Goal: Task Accomplishment & Management: Use online tool/utility

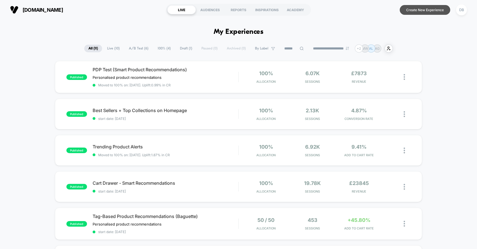
click at [430, 13] on button "Create New Experience" at bounding box center [425, 10] width 51 height 10
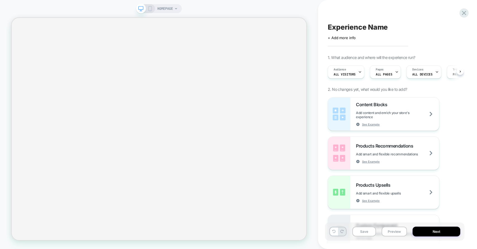
scroll to position [0, 0]
click at [344, 27] on span "Experience Name" at bounding box center [358, 27] width 60 height 8
click at [390, 25] on textarea "**********" at bounding box center [369, 27] width 82 height 8
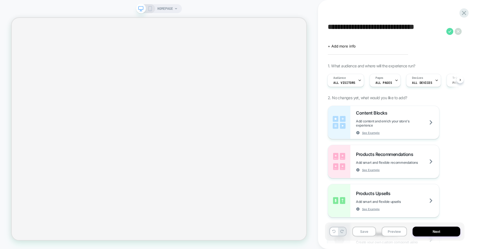
type textarea "**********"
click at [450, 30] on icon at bounding box center [450, 31] width 7 height 7
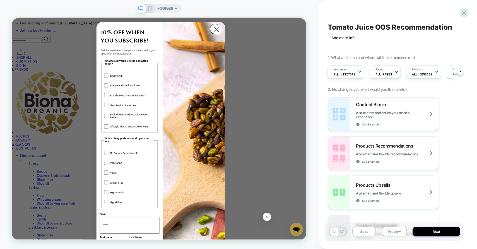
scroll to position [0, 0]
click at [384, 69] on div "Pages ALL PAGES" at bounding box center [384, 72] width 28 height 13
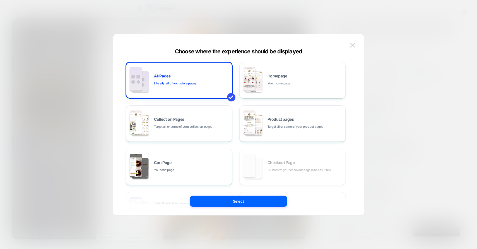
scroll to position [84, 0]
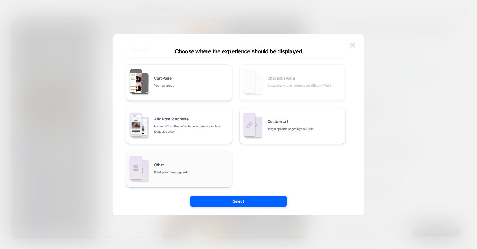
click at [205, 169] on div "Other Build your own page rule" at bounding box center [191, 169] width 75 height 12
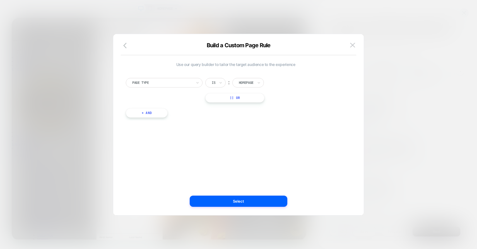
scroll to position [0, 0]
click at [248, 79] on div "Homepage" at bounding box center [249, 82] width 32 height 9
click at [249, 126] on div "Product" at bounding box center [257, 124] width 36 height 9
click at [154, 112] on button "+ And" at bounding box center [147, 112] width 42 height 9
click at [180, 117] on div at bounding box center [176, 118] width 60 height 5
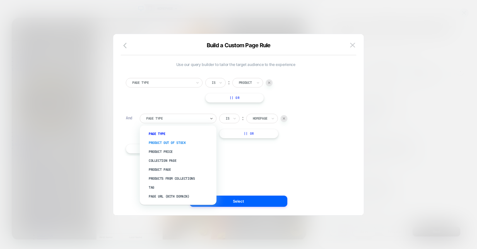
click at [177, 142] on div "Product Out Of Stock" at bounding box center [180, 142] width 71 height 9
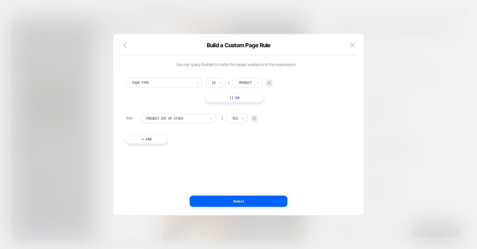
click at [155, 146] on div "Use our query builder to tailor the target audience to the experience Page Type…" at bounding box center [236, 105] width 220 height 87
click at [157, 140] on button "+ And" at bounding box center [147, 138] width 42 height 9
click at [170, 149] on div "Page Type" at bounding box center [178, 144] width 77 height 9
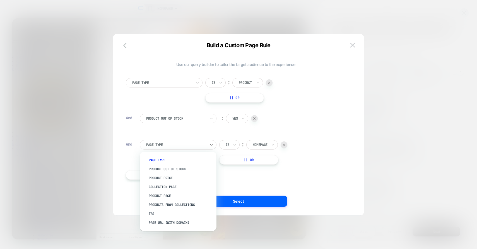
click at [182, 142] on div "Page Type" at bounding box center [176, 145] width 61 height 6
click at [190, 206] on div "Products From Collections" at bounding box center [180, 204] width 71 height 9
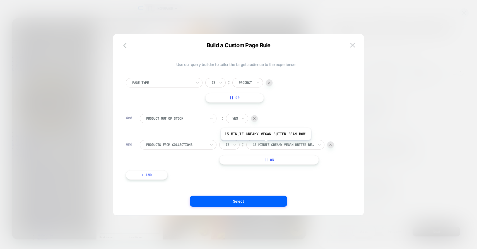
click at [265, 145] on div at bounding box center [283, 144] width 61 height 5
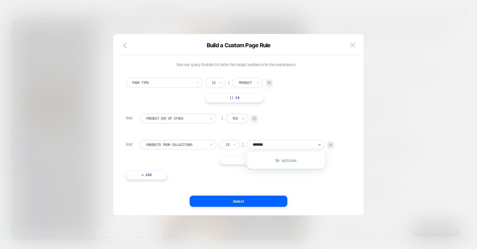
type input "******"
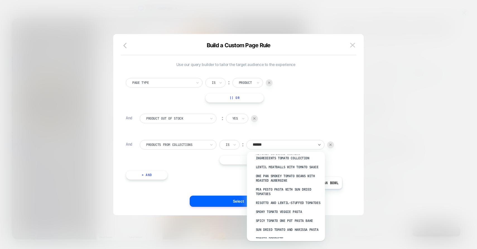
scroll to position [76, 0]
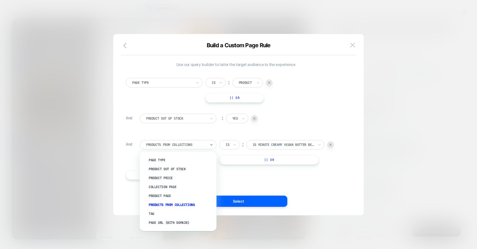
click at [203, 147] on div at bounding box center [176, 144] width 60 height 5
click at [169, 194] on div "Product Page" at bounding box center [180, 195] width 71 height 9
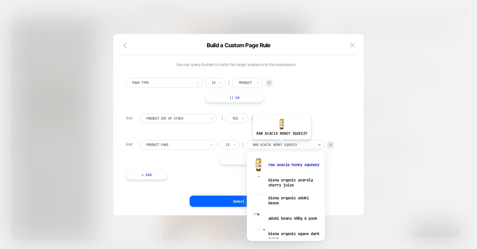
click at [281, 143] on div at bounding box center [283, 144] width 61 height 5
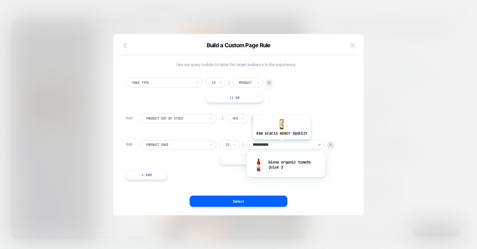
type input "**********"
click at [279, 162] on div "biona organic tomato juice 2" at bounding box center [286, 164] width 73 height 18
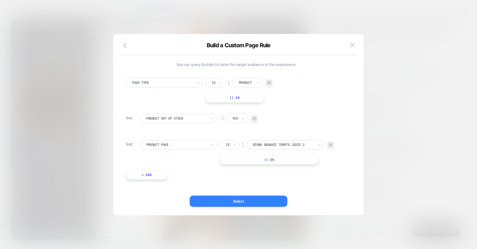
click at [245, 203] on button "Select" at bounding box center [239, 200] width 98 height 11
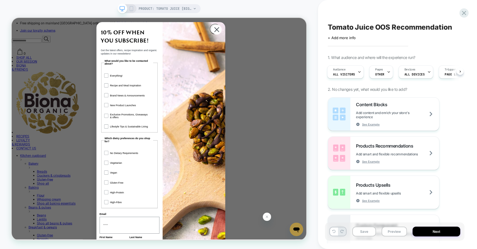
scroll to position [0, 1]
click at [394, 230] on button "Preview" at bounding box center [394, 231] width 25 height 10
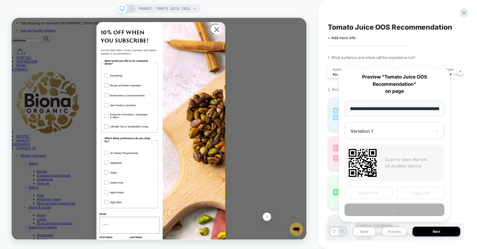
scroll to position [0, 84]
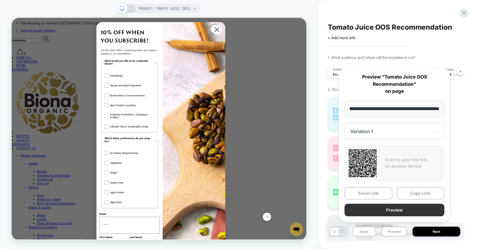
click at [390, 213] on button "Preview" at bounding box center [395, 209] width 100 height 13
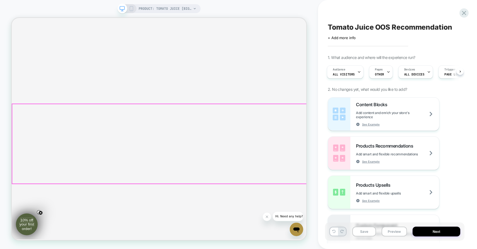
scroll to position [317, 0]
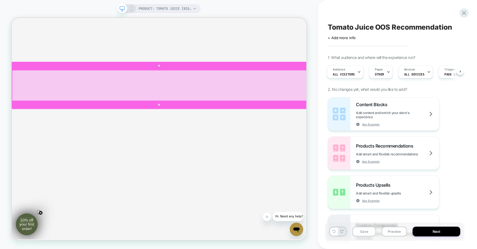
click at [257, 105] on div at bounding box center [208, 108] width 393 height 41
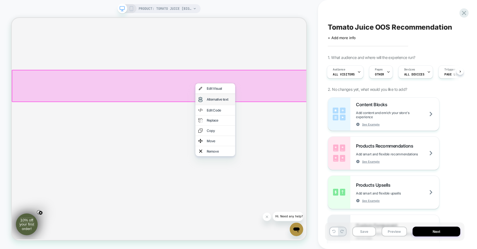
click at [288, 128] on div "Alternative text" at bounding box center [289, 127] width 34 height 6
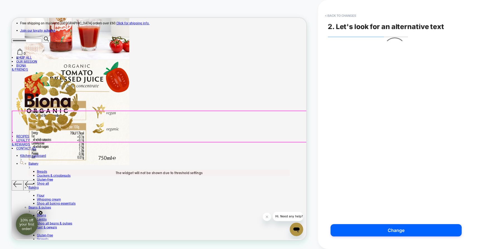
scroll to position [259, 0]
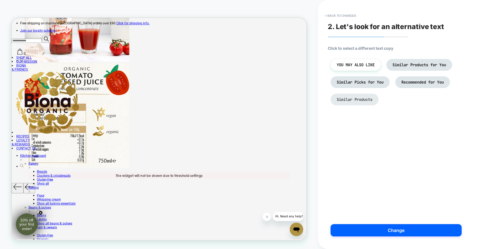
click at [365, 102] on li "Similar Products" at bounding box center [355, 100] width 48 height 12
click at [360, 99] on span "Similar Products" at bounding box center [355, 99] width 36 height 5
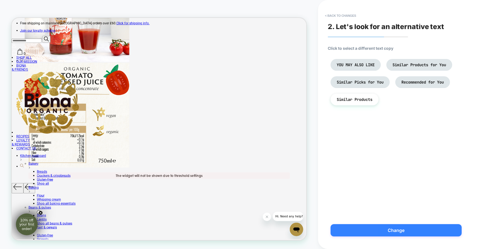
click at [413, 233] on button "Change" at bounding box center [396, 230] width 131 height 12
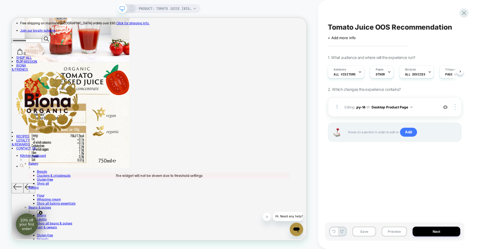
scroll to position [0, 0]
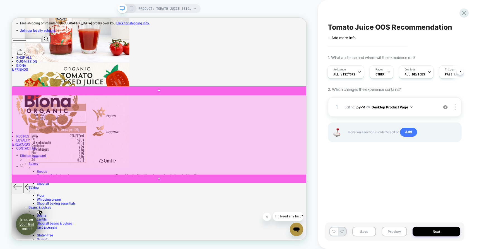
click at [332, 196] on div at bounding box center [208, 174] width 393 height 106
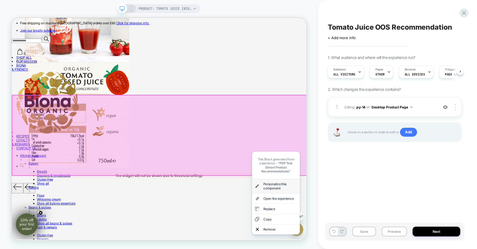
click at [369, 236] on div "Personalize this component" at bounding box center [370, 241] width 45 height 11
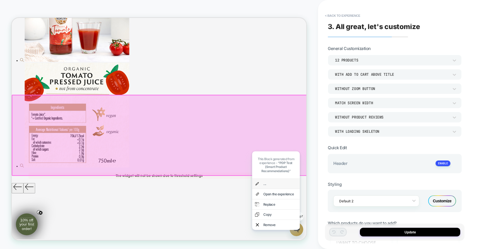
scroll to position [267, 0]
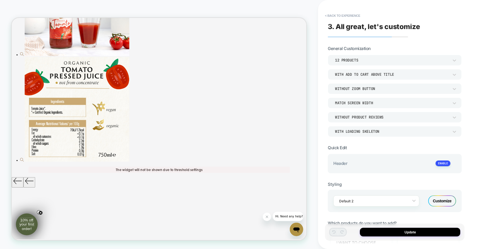
click at [357, 60] on div "12 Products" at bounding box center [392, 60] width 114 height 5
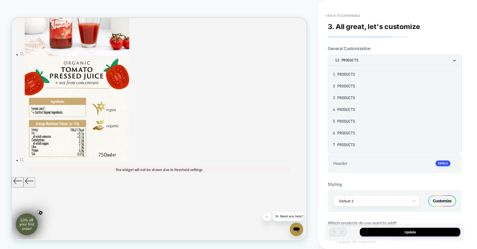
click at [348, 133] on div "6 Products" at bounding box center [395, 133] width 130 height 12
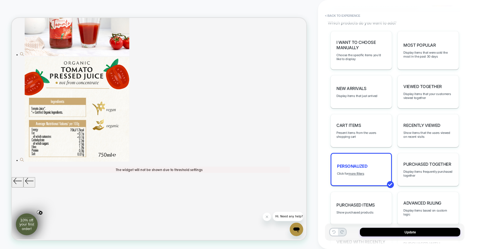
scroll to position [222, 0]
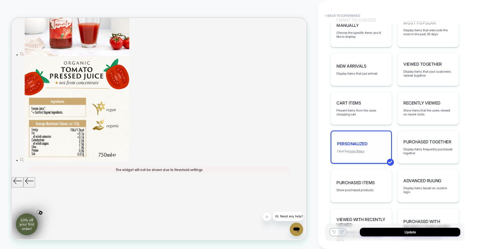
click at [358, 149] on u "more filters" at bounding box center [357, 151] width 16 height 4
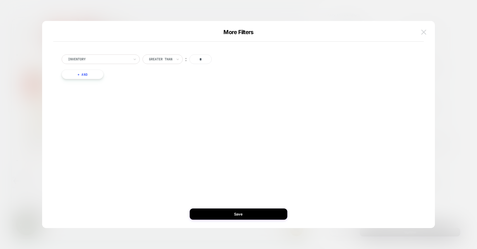
click at [423, 31] on img at bounding box center [424, 32] width 5 height 5
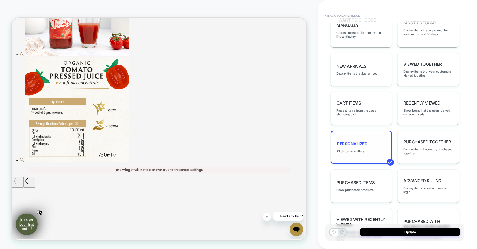
click at [347, 141] on span "personalized" at bounding box center [352, 143] width 30 height 5
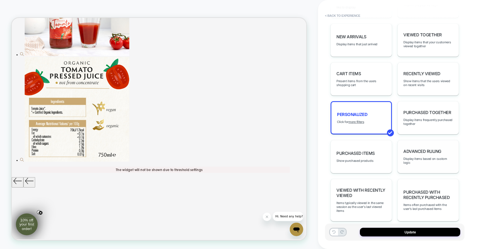
click at [427, 162] on div "Advanced Ruling Display items based on custom logic" at bounding box center [428, 156] width 61 height 33
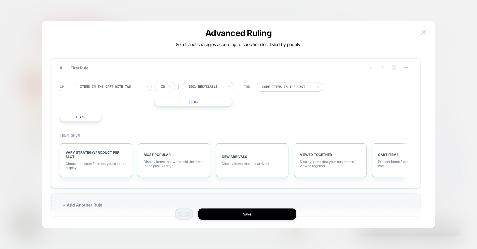
scroll to position [5, 0]
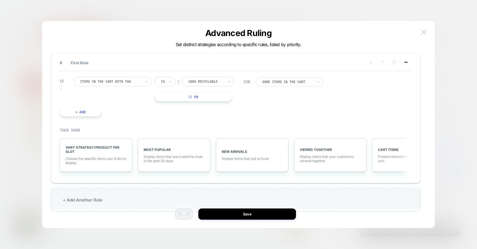
click at [405, 61] on icon at bounding box center [406, 62] width 6 height 6
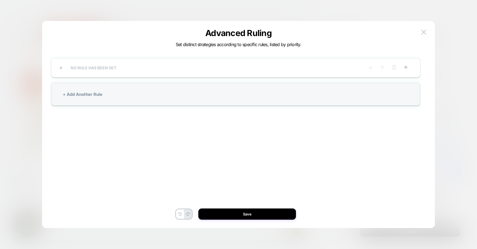
scroll to position [0, 0]
click at [91, 91] on div "+ Add Another Rule" at bounding box center [235, 94] width 369 height 23
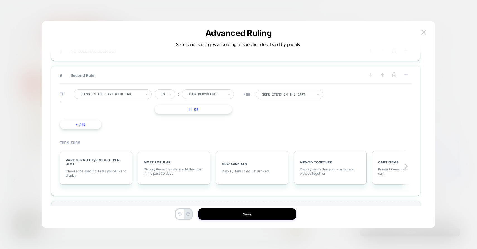
scroll to position [6, 0]
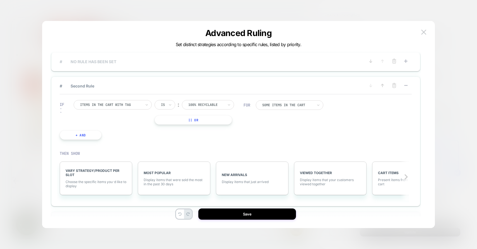
click at [103, 58] on div "# NO RULE HAS BEEN SET" at bounding box center [236, 62] width 352 height 8
click at [102, 65] on div "# NO RULE HAS BEEN SET" at bounding box center [236, 62] width 352 height 8
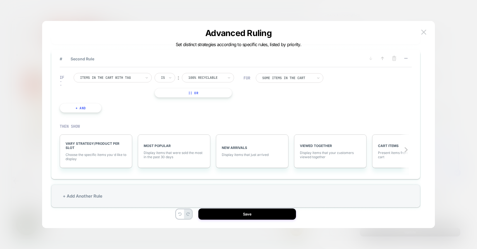
scroll to position [29, 0]
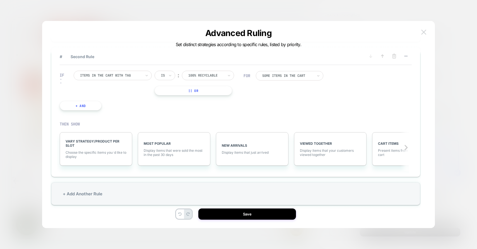
click at [425, 31] on img at bounding box center [424, 32] width 5 height 5
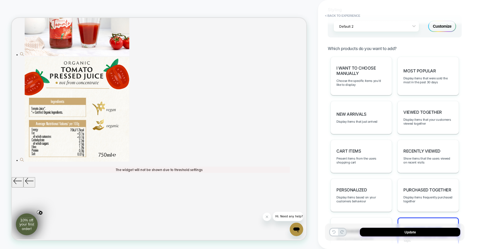
scroll to position [174, 0]
click at [368, 71] on span "I want to choose manually" at bounding box center [362, 71] width 50 height 11
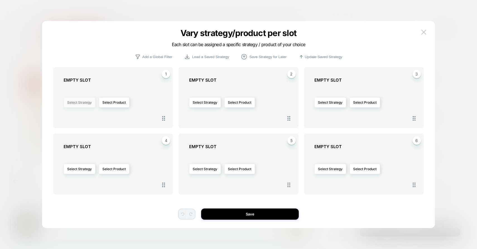
click at [76, 102] on button "Select Strategy" at bounding box center [80, 102] width 32 height 10
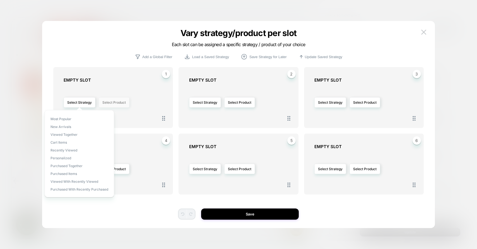
click at [122, 103] on button "Select Product" at bounding box center [114, 102] width 31 height 10
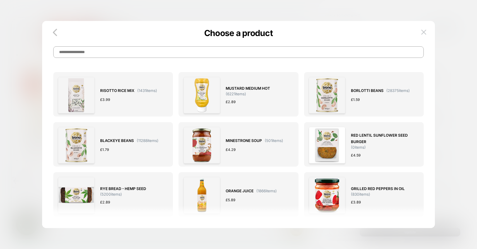
click at [169, 51] on input at bounding box center [238, 51] width 371 height 11
click at [133, 56] on input at bounding box center [238, 51] width 371 height 11
type input "**********"
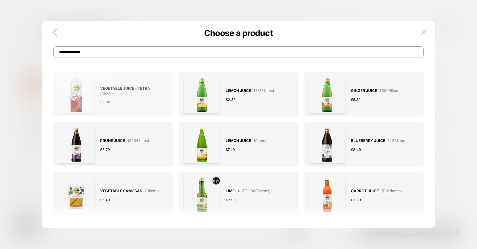
click at [131, 103] on div "£ 2.39" at bounding box center [131, 102] width 63 height 6
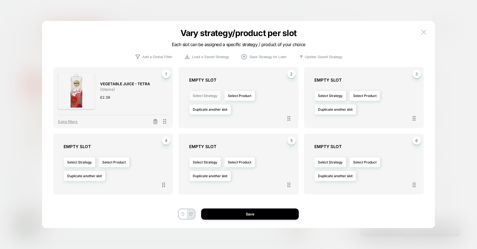
click at [200, 95] on button "Select Strategy" at bounding box center [205, 95] width 32 height 10
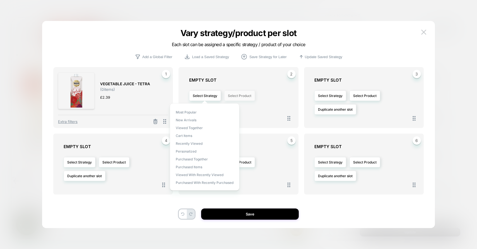
click at [253, 95] on button "Select Product" at bounding box center [239, 95] width 31 height 10
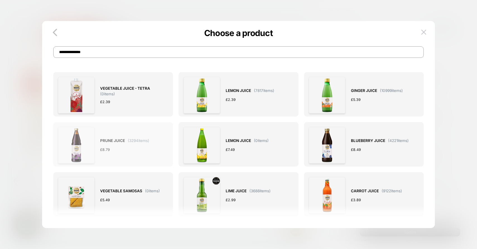
click at [135, 153] on div "PRUNE JUICE ( 3294 items) £ 8.79" at bounding box center [124, 145] width 49 height 37
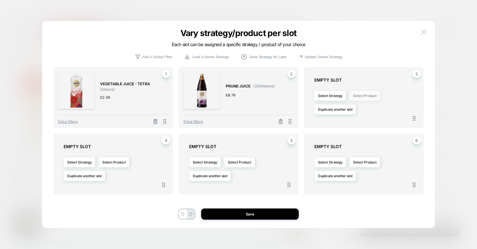
click at [365, 97] on button "Select Product" at bounding box center [365, 95] width 31 height 10
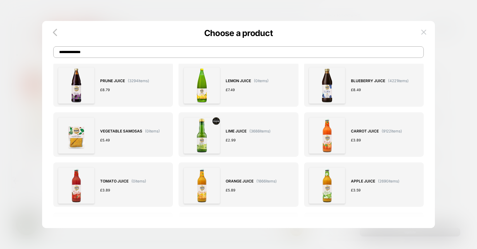
scroll to position [60, 0]
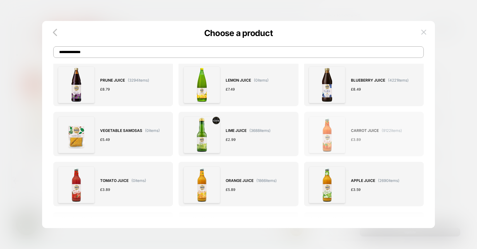
click at [400, 136] on div "CARROT JUICE ( 9122 items) £ 3.89" at bounding box center [376, 134] width 51 height 37
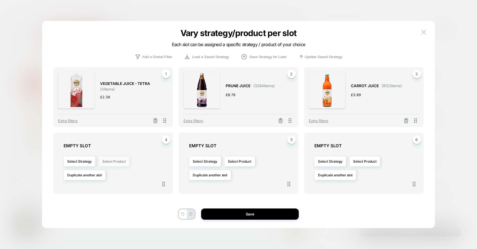
click at [117, 160] on button "Select Product" at bounding box center [114, 161] width 31 height 10
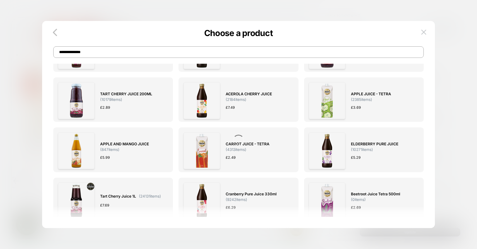
scroll to position [255, 0]
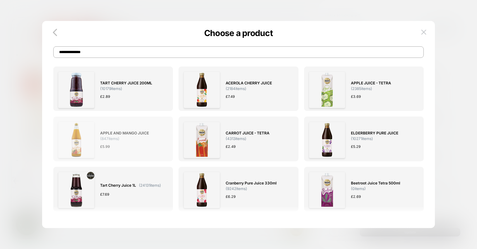
click at [145, 142] on div "APPLE AND MANGO JUICE ( 847 items) £ 5.99" at bounding box center [131, 139] width 63 height 37
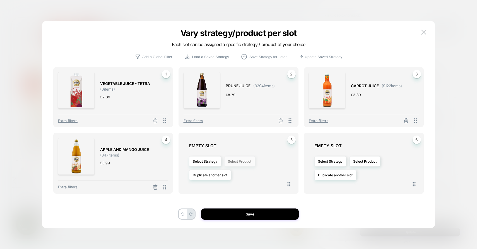
click at [246, 161] on button "Select Product" at bounding box center [239, 161] width 31 height 10
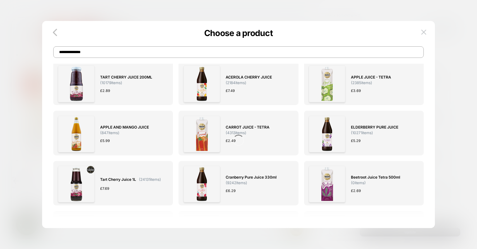
scroll to position [321, 0]
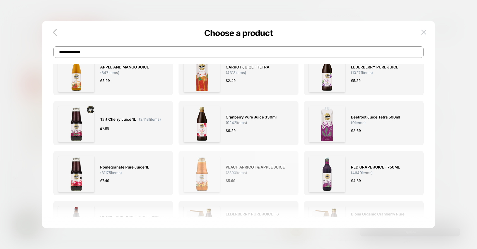
click at [272, 176] on div "PEACH APRICOT & APPLE JUICE ( 3390 items) £ 5.69" at bounding box center [257, 173] width 63 height 37
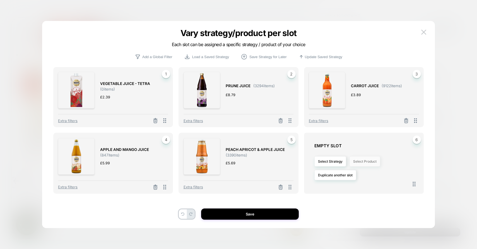
click at [376, 159] on button "Select Product" at bounding box center [365, 161] width 31 height 10
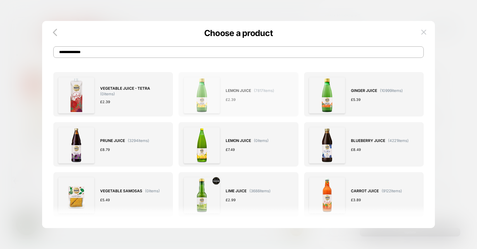
click at [281, 111] on div "LEMON JUICE ( 7817 items) £ 2.39" at bounding box center [239, 95] width 110 height 37
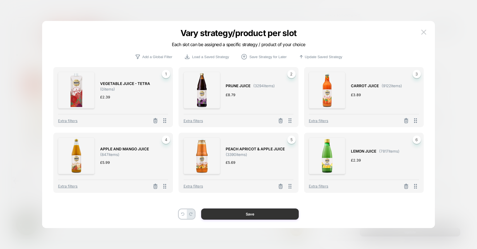
click at [253, 217] on button "Save" at bounding box center [250, 213] width 98 height 11
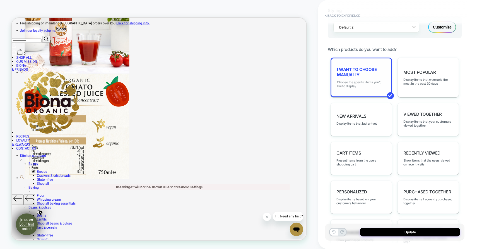
scroll to position [0, 0]
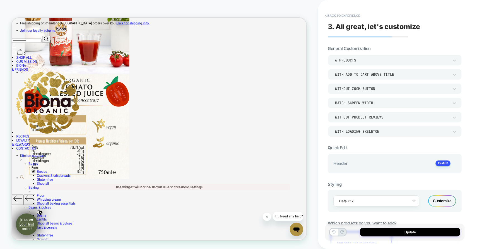
click at [380, 60] on div "6 Products" at bounding box center [392, 60] width 114 height 5
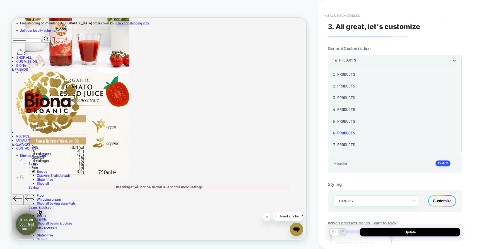
click at [345, 144] on div "7 Products" at bounding box center [395, 145] width 130 height 12
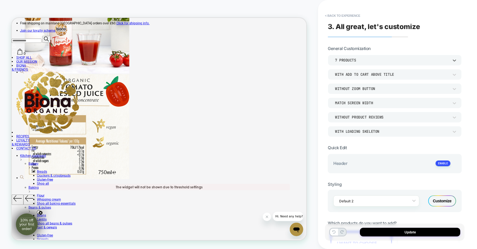
click at [360, 59] on div "7 Products" at bounding box center [392, 60] width 114 height 5
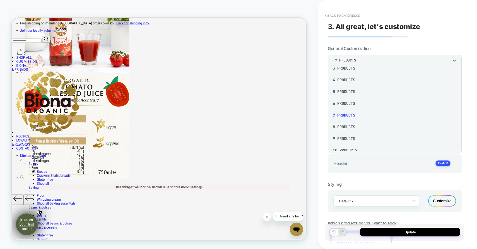
scroll to position [33, 0]
click at [346, 127] on div "8 Products" at bounding box center [395, 123] width 130 height 12
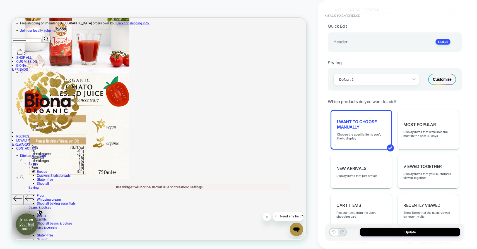
scroll to position [139, 0]
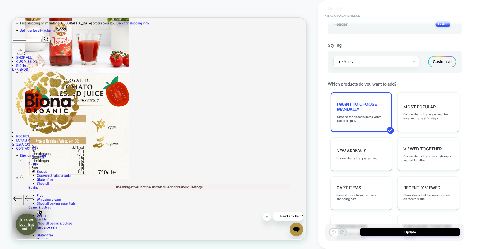
click at [360, 121] on div "I want to choose manually Choose the specific items you'd like to display" at bounding box center [361, 112] width 61 height 40
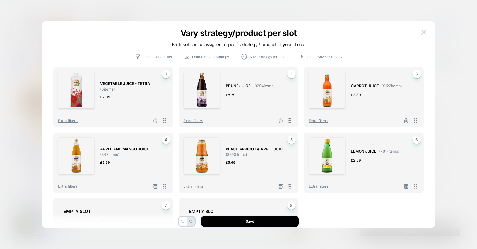
scroll to position [56, 0]
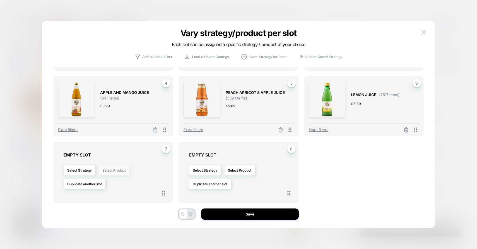
click at [111, 171] on button "Select Product" at bounding box center [114, 170] width 31 height 10
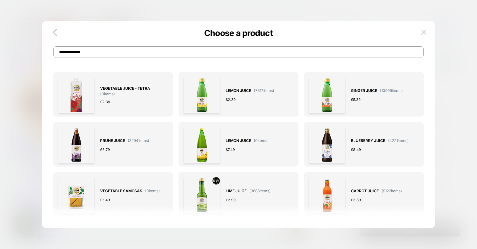
scroll to position [0, 0]
click at [387, 154] on div "BLUEBERRY JUICE ( 4221 items) £ 8.49" at bounding box center [380, 145] width 58 height 37
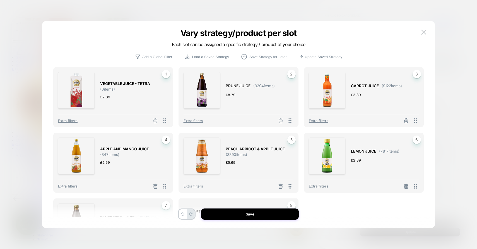
scroll to position [56, 0]
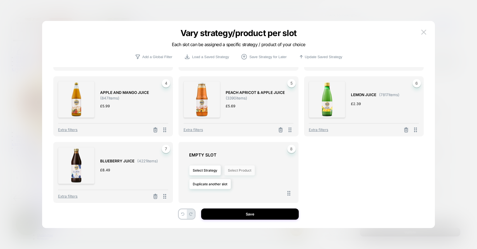
click at [249, 172] on button "Select Product" at bounding box center [239, 170] width 31 height 10
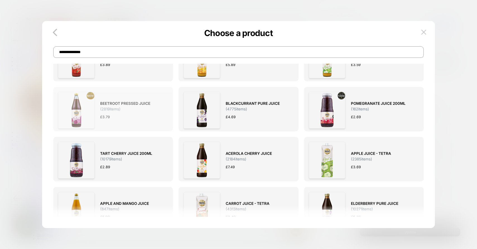
scroll to position [185, 0]
click at [156, 115] on div "£ 3.79" at bounding box center [131, 117] width 63 height 6
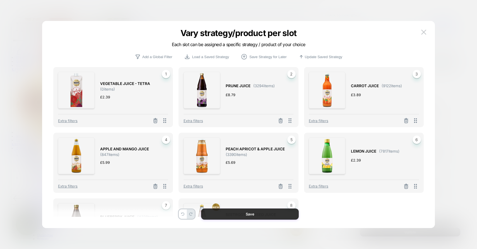
click at [248, 212] on button "Save" at bounding box center [250, 213] width 98 height 11
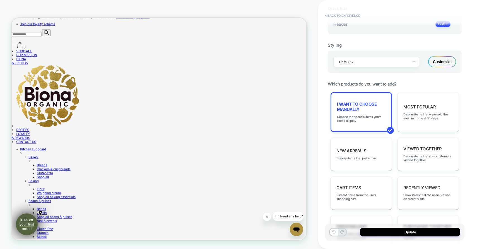
scroll to position [0, 0]
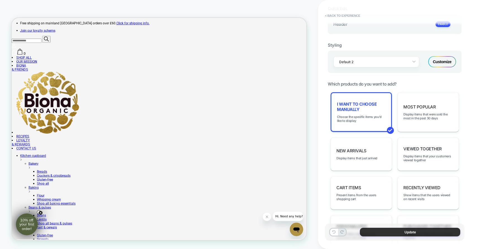
click at [409, 234] on button "Update" at bounding box center [410, 231] width 100 height 9
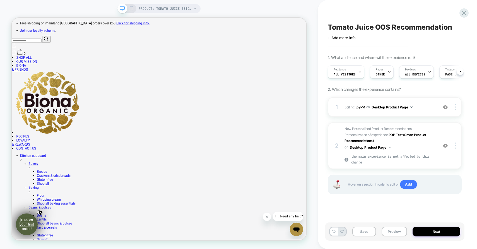
scroll to position [0, 0]
click at [456, 106] on div at bounding box center [456, 107] width 11 height 6
click at [361, 231] on button "Save" at bounding box center [365, 231] width 24 height 10
click at [454, 106] on div at bounding box center [456, 107] width 11 height 6
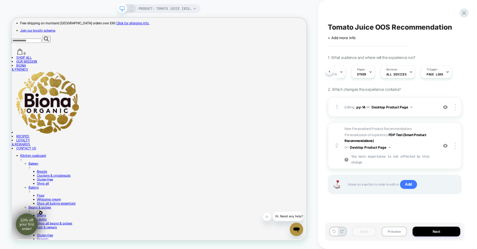
click at [375, 203] on div "1 Editing : .py-14 .py-14 on Desktop Product Page Add Before Add After Delete 2…" at bounding box center [395, 152] width 134 height 111
click at [456, 147] on div at bounding box center [456, 145] width 11 height 6
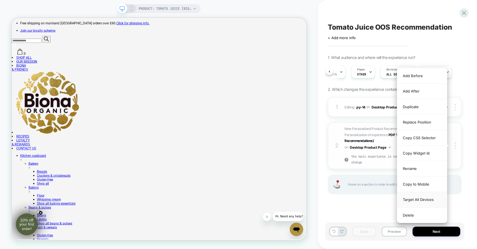
click at [423, 202] on div "Target All Devices" at bounding box center [422, 199] width 50 height 15
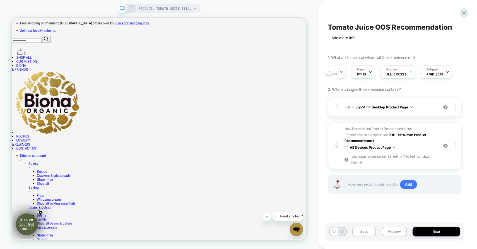
click at [130, 9] on rect at bounding box center [131, 8] width 3 height 4
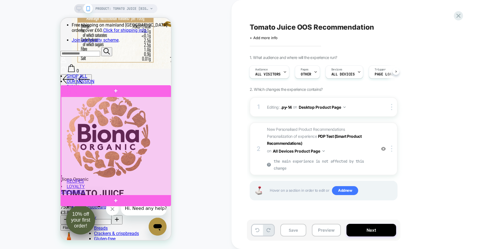
scroll to position [0, 538]
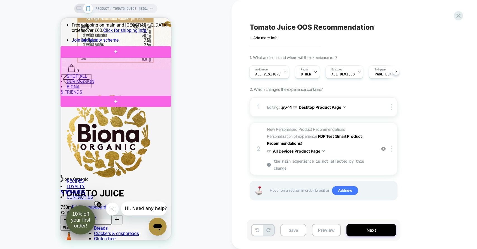
click at [139, 82] on div at bounding box center [116, 77] width 111 height 39
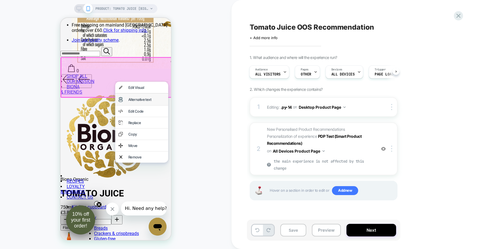
click at [140, 100] on div "Alternative text" at bounding box center [146, 99] width 37 height 4
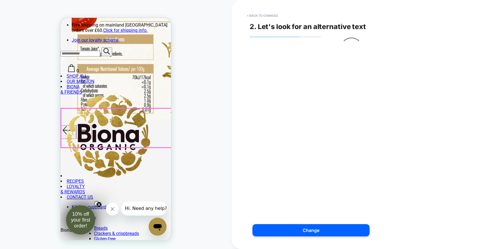
scroll to position [404, 0]
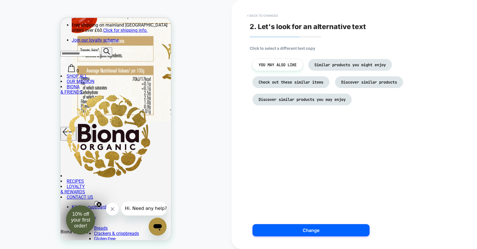
click at [253, 18] on button "< Back to changes" at bounding box center [262, 15] width 37 height 9
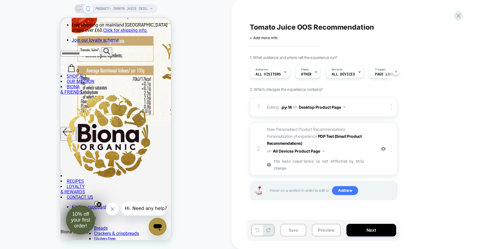
scroll to position [0, 0]
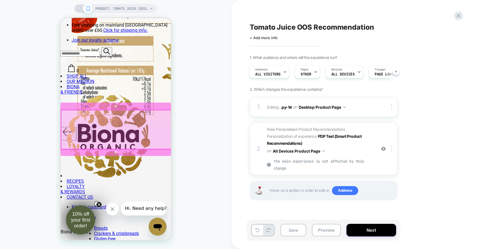
click at [146, 128] on div at bounding box center [116, 129] width 111 height 39
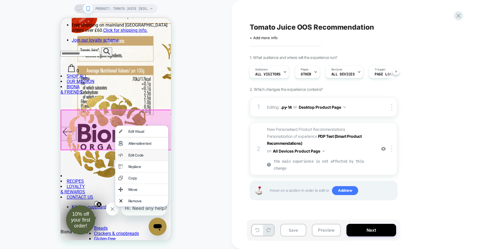
click at [150, 157] on div "Edit Code" at bounding box center [146, 155] width 37 height 4
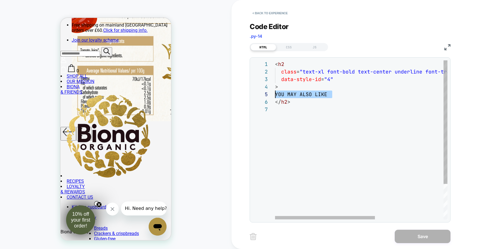
scroll to position [30, 0]
drag, startPoint x: 334, startPoint y: 94, endPoint x: 281, endPoint y: 93, distance: 53.3
click at [281, 93] on div "< h2 class = "text-xl font-bold text-center underline font-traj an sm:text-2xl …" at bounding box center [420, 162] width 290 height 204
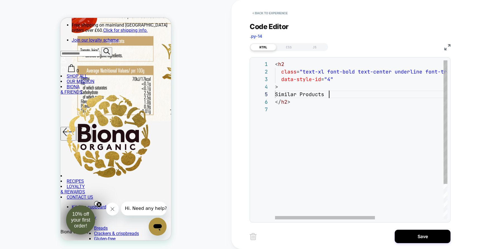
scroll to position [30, 54]
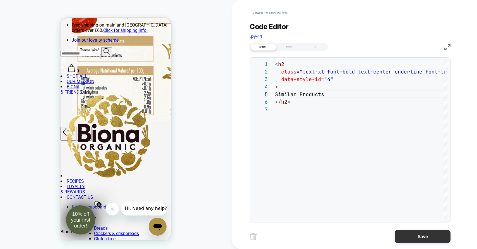
type textarea "**********"
click at [418, 235] on button "Save" at bounding box center [423, 235] width 56 height 13
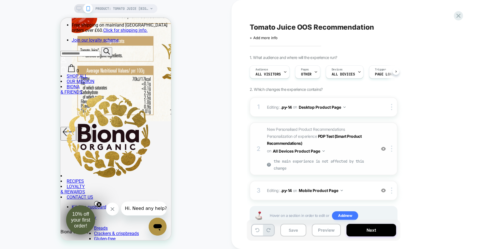
scroll to position [0, 0]
click at [293, 235] on button "Save" at bounding box center [294, 230] width 26 height 13
click at [324, 227] on button "Preview" at bounding box center [326, 230] width 29 height 13
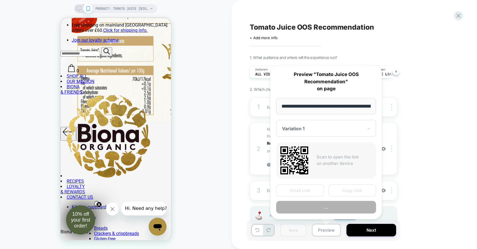
scroll to position [0, 84]
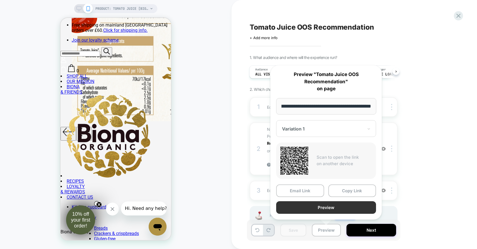
click at [344, 207] on button "Preview" at bounding box center [326, 207] width 100 height 13
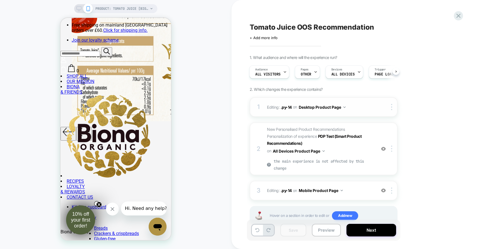
scroll to position [18, 0]
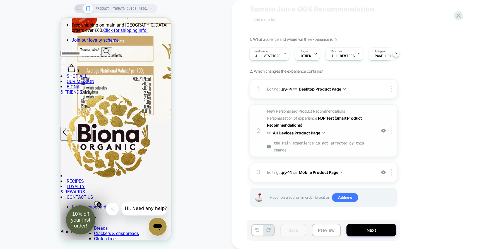
click at [392, 132] on img at bounding box center [391, 130] width 1 height 6
click at [76, 10] on div "PRODUCT: TOMATO JUICE [biona organic 2]" at bounding box center [115, 8] width 83 height 9
click at [82, 10] on div at bounding box center [83, 8] width 14 height 5
click at [78, 8] on icon at bounding box center [78, 8] width 5 height 5
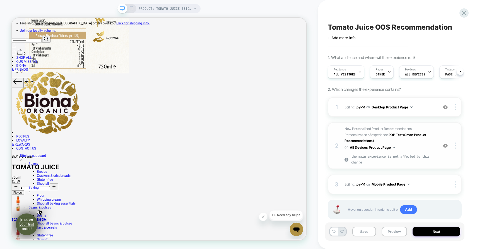
scroll to position [0, 0]
click at [458, 144] on div at bounding box center [456, 145] width 11 height 6
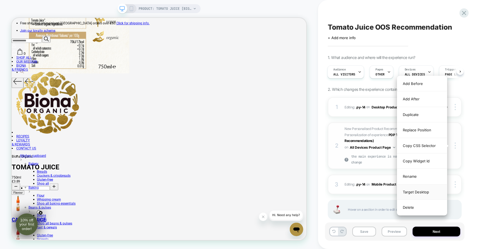
click at [428, 192] on div "Target Desktop" at bounding box center [422, 191] width 50 height 15
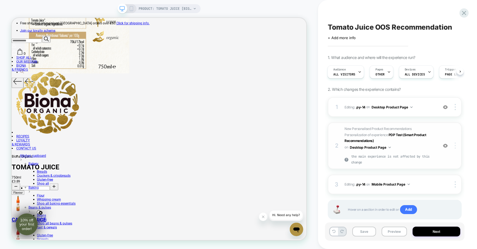
click at [456, 143] on img at bounding box center [455, 145] width 1 height 6
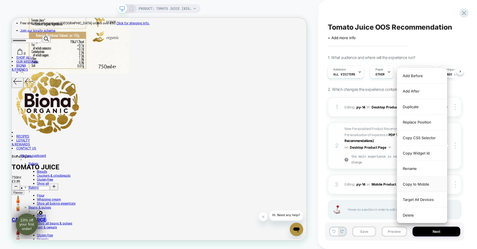
click at [423, 183] on div "Copy to Mobile" at bounding box center [422, 183] width 50 height 15
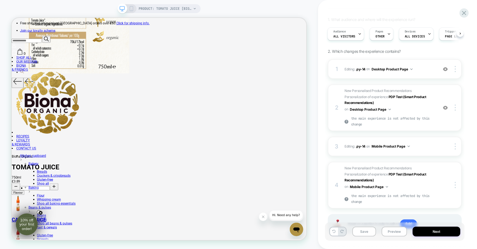
scroll to position [44, 0]
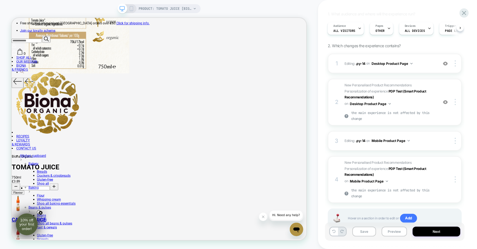
click at [133, 9] on icon at bounding box center [131, 8] width 5 height 5
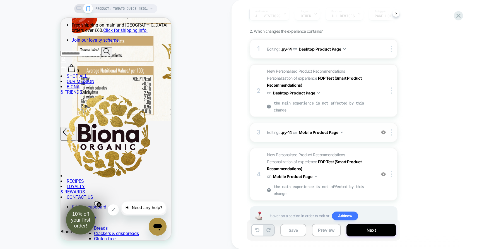
scroll to position [75, 0]
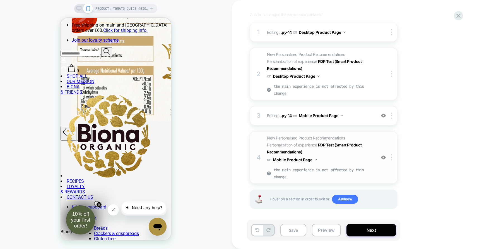
click at [346, 159] on span "New Personalised Product Recommendations Personalization of experience PDP Test…" at bounding box center [320, 157] width 106 height 46
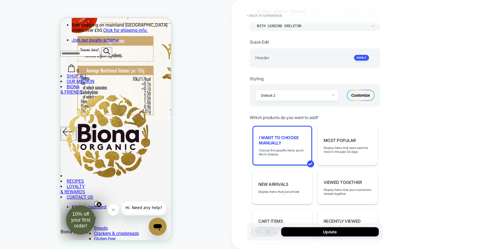
scroll to position [105, 0]
click at [291, 142] on span "I want to choose manually" at bounding box center [282, 140] width 47 height 11
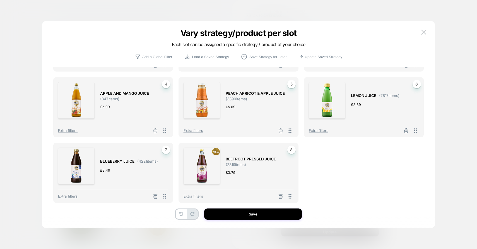
scroll to position [0, 0]
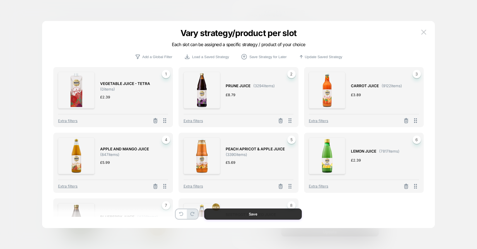
click at [257, 212] on button "Save" at bounding box center [253, 213] width 98 height 11
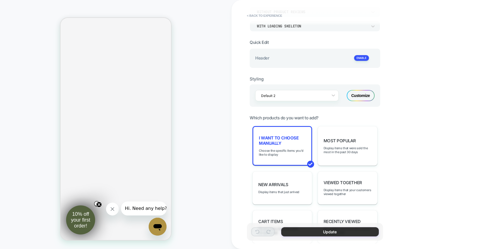
click at [344, 231] on button "Update" at bounding box center [330, 231] width 98 height 9
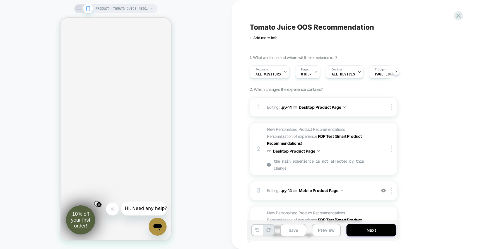
scroll to position [0, 0]
click at [294, 229] on button "Save" at bounding box center [294, 230] width 26 height 13
click at [330, 231] on button "Preview" at bounding box center [326, 230] width 29 height 13
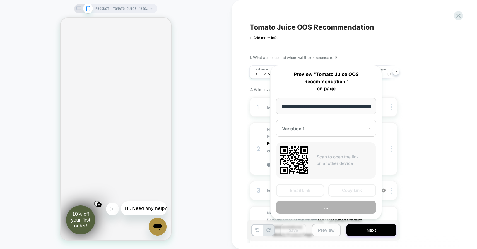
scroll to position [0, 84]
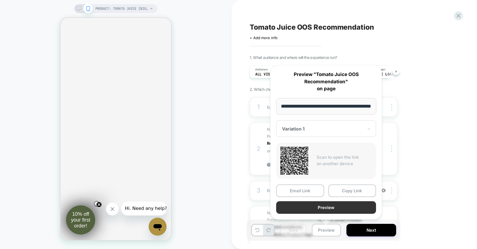
click at [323, 210] on button "Preview" at bounding box center [326, 207] width 100 height 13
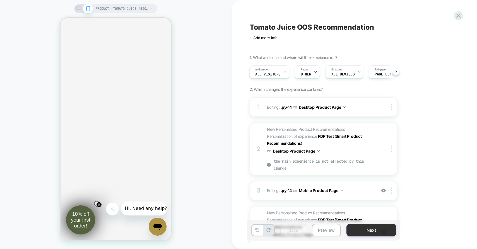
click at [365, 230] on button "Next" at bounding box center [372, 230] width 50 height 13
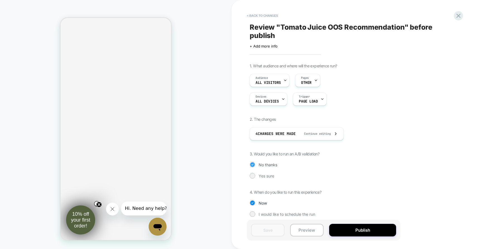
scroll to position [4, 0]
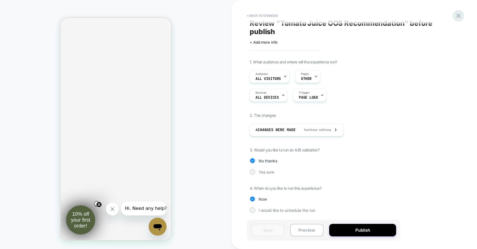
click at [460, 15] on icon at bounding box center [459, 16] width 4 height 4
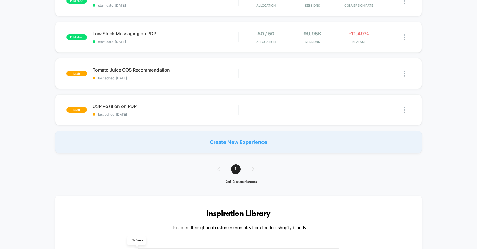
scroll to position [346, 0]
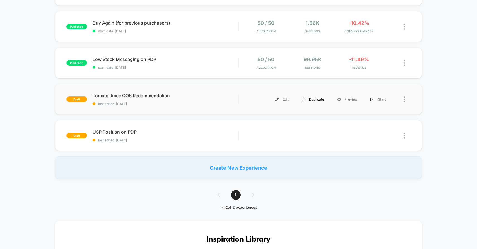
click at [310, 96] on div "Duplicate" at bounding box center [312, 99] width 35 height 13
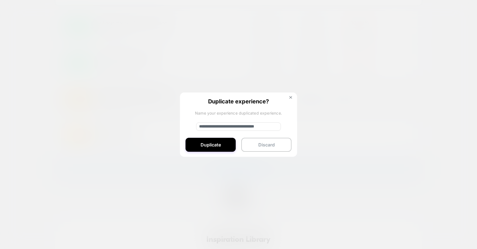
drag, startPoint x: 246, startPoint y: 126, endPoint x: 186, endPoint y: 124, distance: 60.1
click at [186, 124] on div "**********" at bounding box center [238, 124] width 117 height 65
click at [236, 126] on input "**********" at bounding box center [238, 126] width 85 height 8
drag, startPoint x: 233, startPoint y: 126, endPoint x: 182, endPoint y: 126, distance: 50.5
click at [182, 126] on div "**********" at bounding box center [238, 124] width 117 height 65
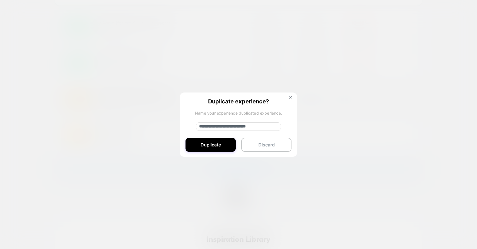
click at [233, 124] on input "**********" at bounding box center [238, 126] width 85 height 8
type input "**********"
drag, startPoint x: 250, startPoint y: 129, endPoint x: 294, endPoint y: 129, distance: 44.4
click at [302, 106] on div "**********" at bounding box center [319, 99] width 148 height 13
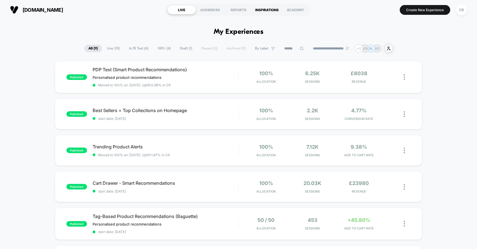
click at [275, 10] on div "INSPIRATIONS" at bounding box center [267, 9] width 28 height 9
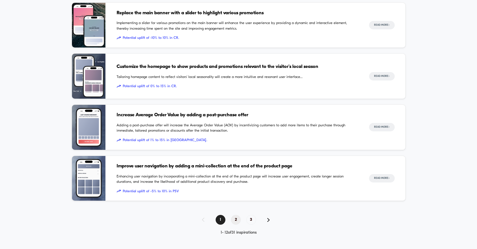
click at [235, 217] on span "2" at bounding box center [236, 220] width 10 height 10
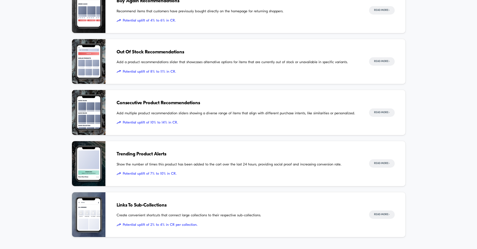
scroll to position [464, 0]
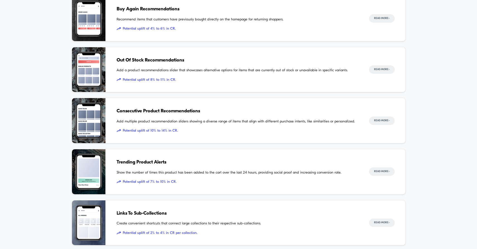
click at [172, 61] on span "Out Of Stock Recommendations" at bounding box center [237, 60] width 241 height 7
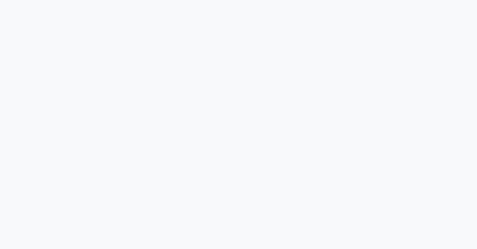
scroll to position [32, 0]
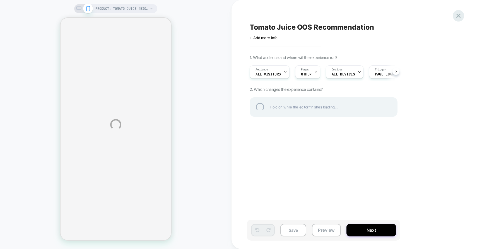
click at [457, 16] on div at bounding box center [458, 15] width 11 height 11
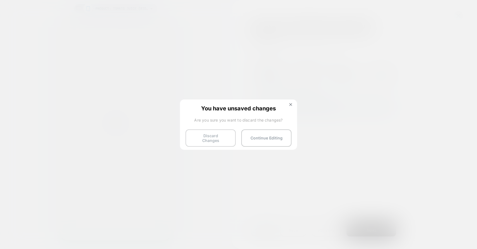
click at [230, 137] on button "Discard Changes" at bounding box center [211, 137] width 50 height 17
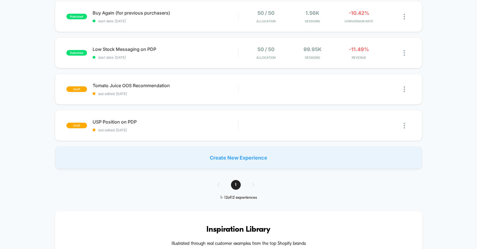
scroll to position [338, 0]
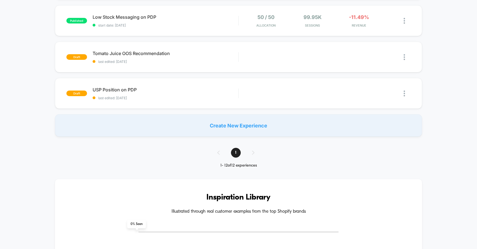
scroll to position [332, 0]
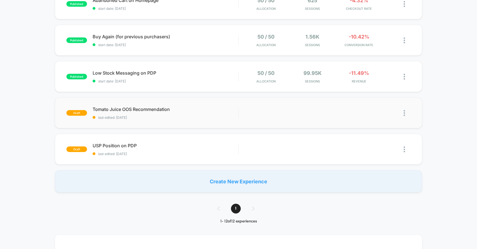
click at [404, 112] on img at bounding box center [404, 113] width 1 height 6
click at [378, 99] on div "Duplicate" at bounding box center [376, 98] width 50 height 13
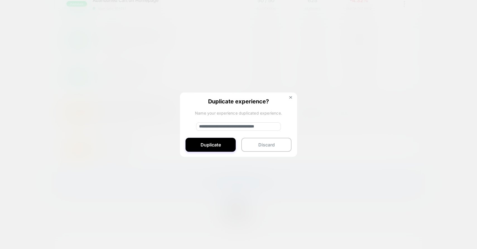
drag, startPoint x: 233, startPoint y: 125, endPoint x: 186, endPoint y: 125, distance: 46.3
click at [186, 125] on div "**********" at bounding box center [238, 124] width 117 height 65
click at [234, 128] on input "**********" at bounding box center [238, 126] width 85 height 8
type input "**********"
click at [217, 143] on button "Duplicate" at bounding box center [211, 145] width 50 height 14
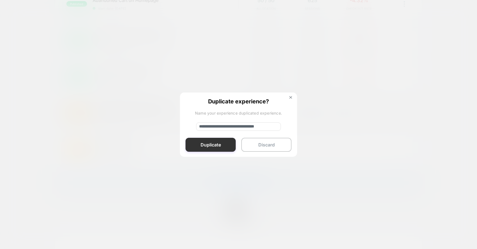
scroll to position [0, 0]
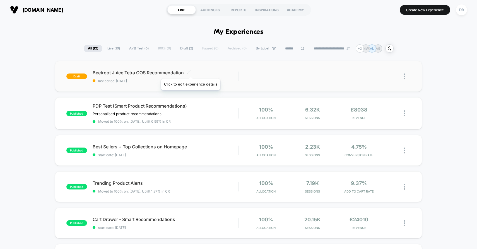
click at [190, 71] on icon at bounding box center [189, 72] width 4 height 4
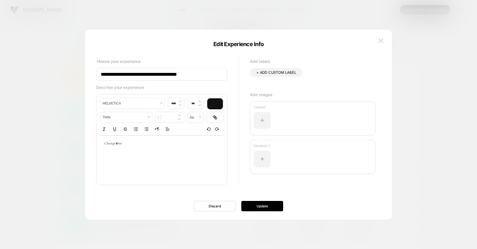
click at [382, 41] on img at bounding box center [381, 40] width 5 height 5
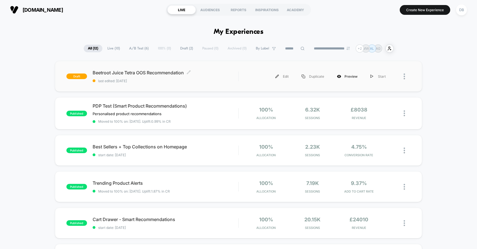
click at [336, 72] on div "Preview" at bounding box center [347, 76] width 33 height 13
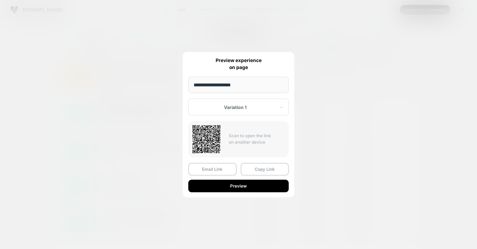
click at [380, 30] on div at bounding box center [238, 124] width 477 height 249
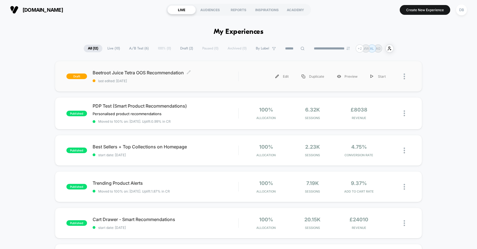
click at [141, 77] on div "Beetroot Juice Tetra OOS Recommendation Click to edit experience details Click …" at bounding box center [166, 76] width 146 height 13
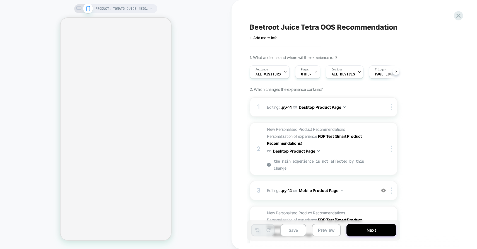
scroll to position [0, 0]
click at [78, 11] on div "PRODUCT: TOMATO JUICE [biona organic 2]" at bounding box center [115, 8] width 83 height 9
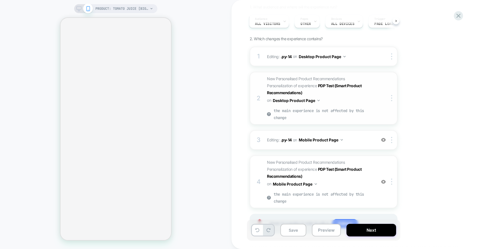
scroll to position [74, 0]
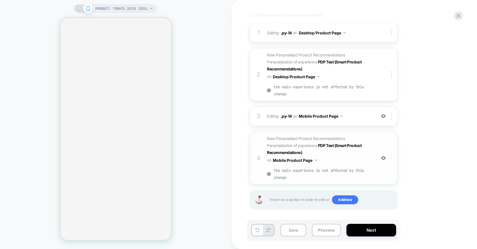
click at [392, 159] on img at bounding box center [391, 158] width 1 height 6
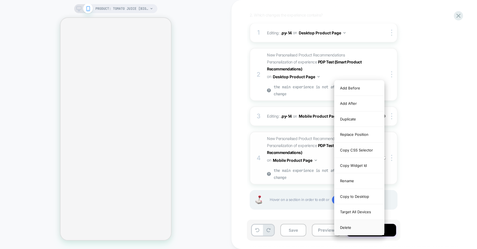
click at [359, 230] on div "Delete" at bounding box center [360, 227] width 50 height 15
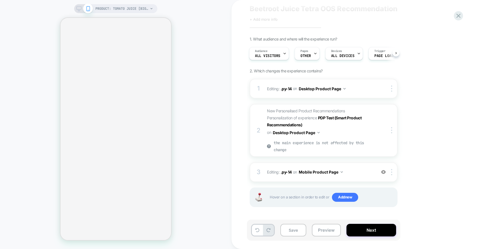
scroll to position [18, 0]
click at [81, 11] on icon at bounding box center [78, 8] width 5 height 5
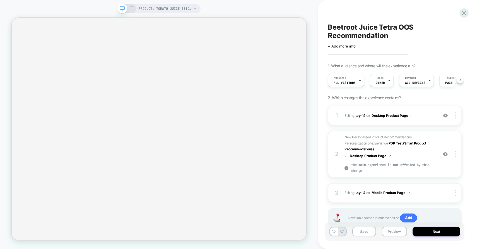
scroll to position [0, 0]
click at [387, 82] on div at bounding box center [389, 80] width 4 height 13
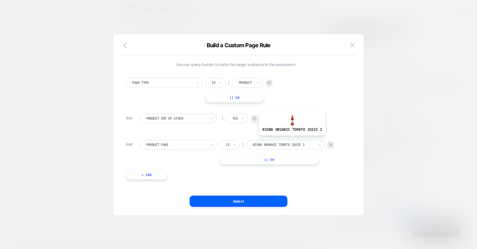
click at [288, 146] on div at bounding box center [283, 144] width 61 height 5
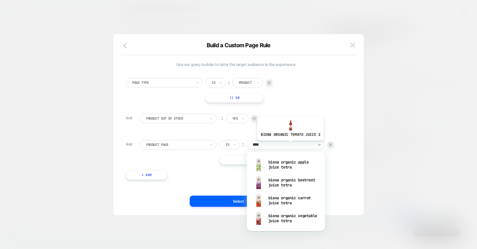
type input "*****"
click at [301, 185] on div "biona organic beetroot juice tetra" at bounding box center [286, 182] width 73 height 18
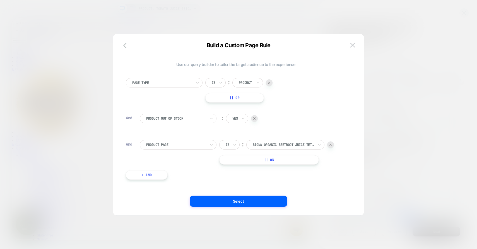
scroll to position [0, 0]
click at [258, 199] on button "Select" at bounding box center [239, 200] width 98 height 11
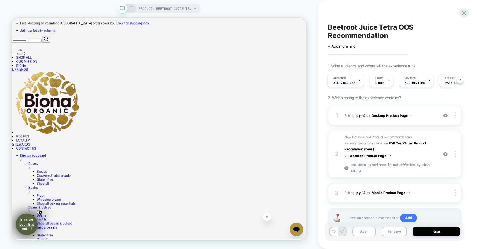
scroll to position [0, 1]
click at [309, 142] on div "PRODUCT: Beetroot Juice Tetra 500ml [biona organic] PRODUCT: Beetroot Juice Tet…" at bounding box center [159, 125] width 318 height 238
click at [315, 182] on div "PRODUCT: Beetroot Juice Tetra 500ml [biona organic] PRODUCT: Beetroot Juice Tet…" at bounding box center [159, 125] width 318 height 238
click at [313, 95] on div "PRODUCT: Beetroot Juice Tetra 500ml [biona organic] PRODUCT: Beetroot Juice Tet…" at bounding box center [159, 125] width 318 height 238
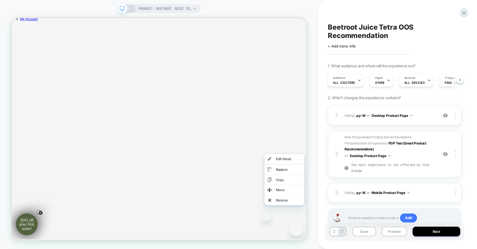
scroll to position [292, 0]
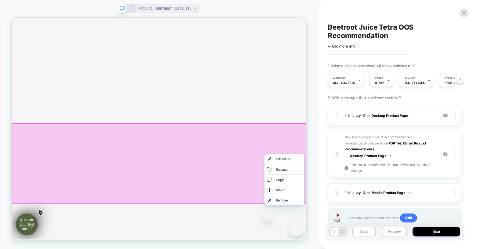
click at [313, 95] on div "PRODUCT: Beetroot Juice Tetra 500ml [biona organic] PRODUCT: Beetroot Juice Tet…" at bounding box center [159, 125] width 318 height 238
click at [404, 48] on div "Beetroot Juice Tetra OOS Recommendation Click to edit experience details + Add …" at bounding box center [395, 125] width 140 height 238
click at [314, 166] on div "PRODUCT: Beetroot Juice Tetra 500ml [biona organic] PRODUCT: Beetroot Juice Tet…" at bounding box center [159, 125] width 318 height 238
click at [267, 219] on icon "Close message from company" at bounding box center [268, 217] width 4 height 4
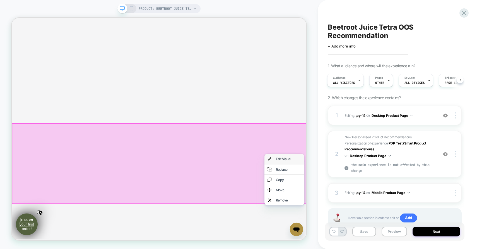
click at [364, 205] on div "Edit Visual" at bounding box center [381, 206] width 34 height 6
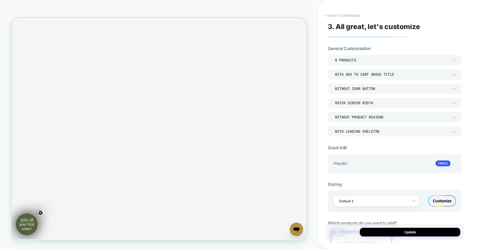
click at [344, 14] on button "< Back to experience" at bounding box center [342, 15] width 41 height 9
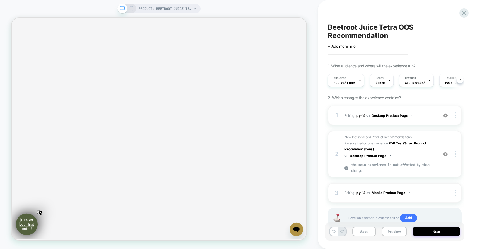
scroll to position [0, 0]
click at [419, 155] on span "New Personalised Product Recommendations Personalization of experience PDP Test…" at bounding box center [390, 154] width 91 height 40
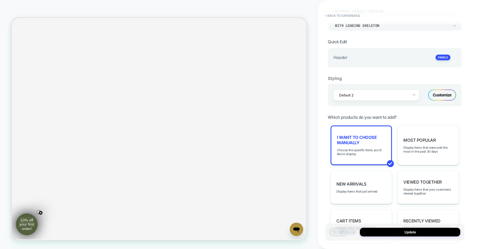
scroll to position [182, 0]
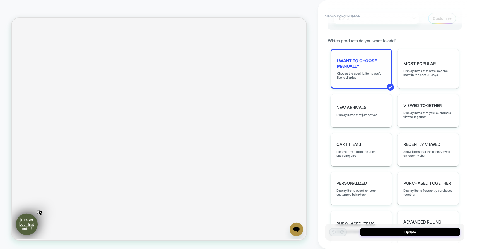
click at [377, 77] on div "I want to choose manually Choose the specific items you'd like to display" at bounding box center [361, 69] width 61 height 40
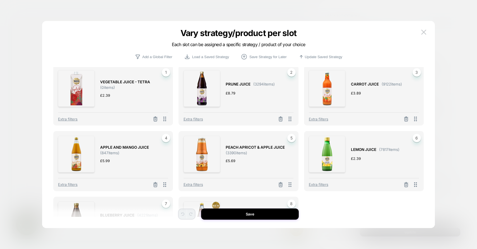
scroll to position [0, 0]
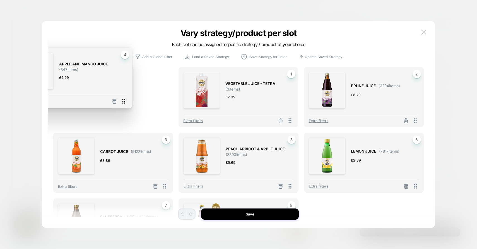
drag, startPoint x: 165, startPoint y: 187, endPoint x: 135, endPoint y: 108, distance: 84.8
click at [127, 105] on icon at bounding box center [123, 101] width 7 height 7
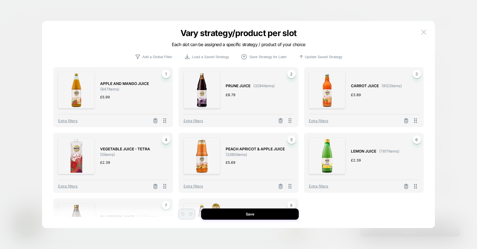
click at [152, 118] on div at bounding box center [156, 120] width 12 height 7
click at [154, 118] on icon at bounding box center [156, 121] width 6 height 6
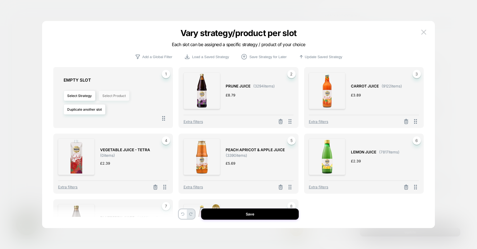
click at [114, 94] on button "Select Product" at bounding box center [114, 95] width 31 height 10
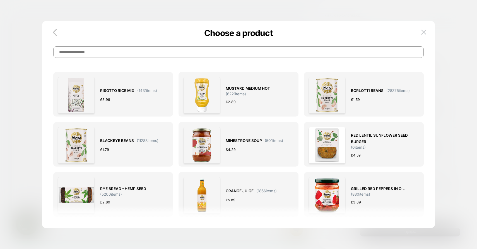
click at [143, 51] on input at bounding box center [238, 51] width 371 height 11
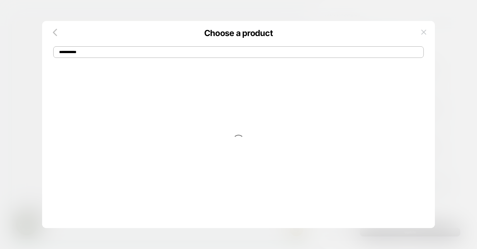
type input "**********"
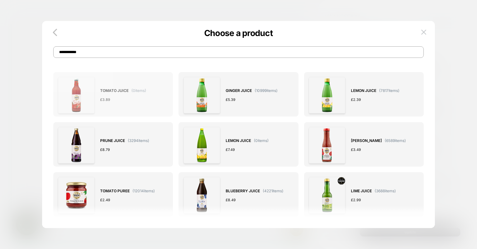
click at [125, 94] on span "TOMATO JUICE" at bounding box center [114, 90] width 28 height 6
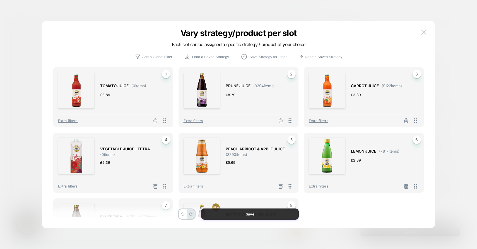
click at [261, 209] on button "Save" at bounding box center [250, 213] width 98 height 11
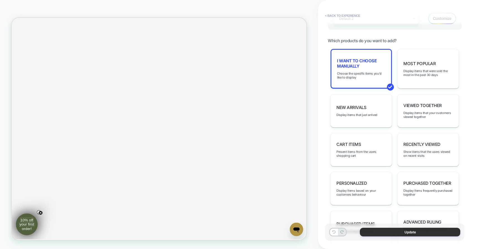
click at [369, 230] on button "Update" at bounding box center [410, 231] width 100 height 9
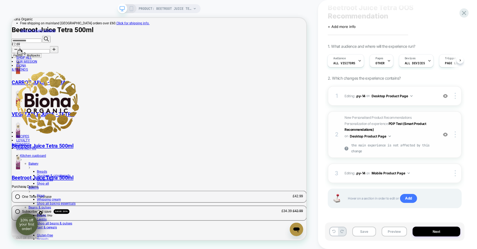
scroll to position [20, 0]
click at [456, 134] on img at bounding box center [455, 133] width 1 height 6
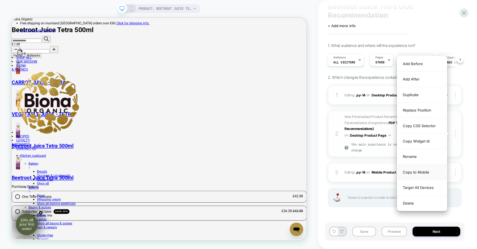
click at [427, 169] on div "Copy to Mobile" at bounding box center [422, 171] width 50 height 15
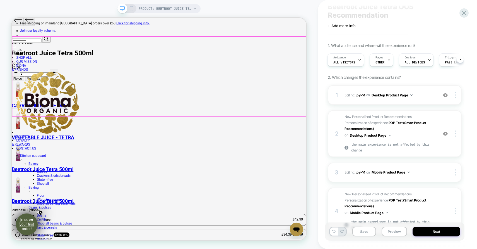
scroll to position [312, 0]
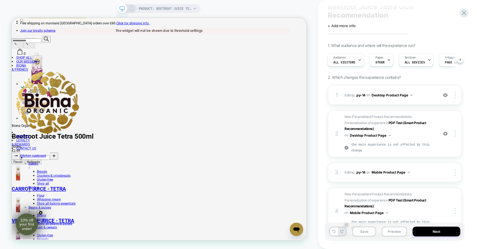
click at [130, 8] on rect at bounding box center [131, 8] width 3 height 4
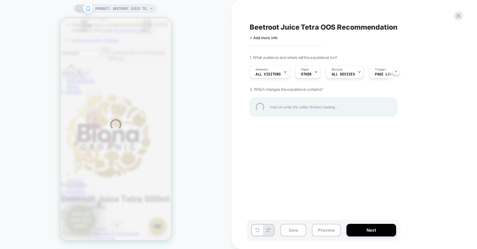
click at [298, 231] on div "PRODUCT: Beetroot Juice Tetra 500ml [biona organic] PRODUCT: Beetroot Juice Tet…" at bounding box center [238, 124] width 477 height 249
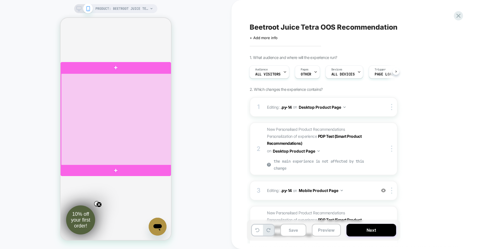
scroll to position [0, 285]
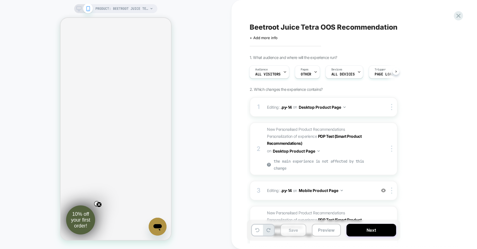
click at [297, 229] on button "Save" at bounding box center [294, 230] width 26 height 13
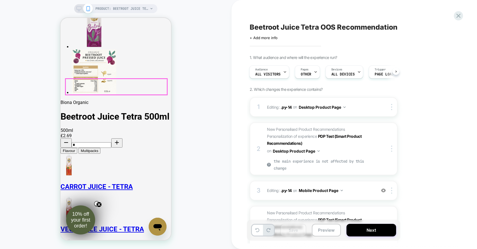
scroll to position [453, 0]
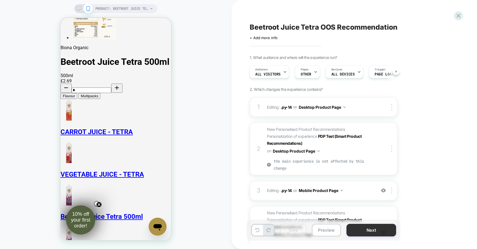
click at [376, 232] on button "Next" at bounding box center [372, 230] width 50 height 13
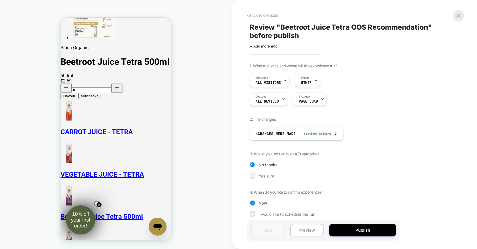
click at [459, 14] on icon at bounding box center [459, 16] width 8 height 8
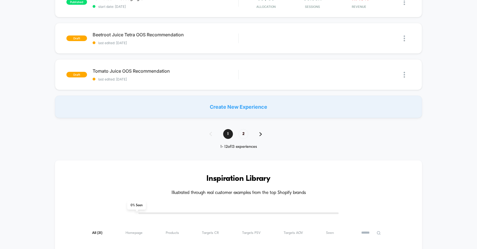
scroll to position [383, 0]
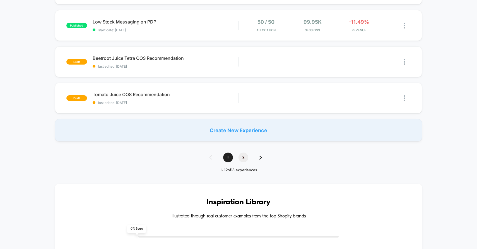
click at [247, 154] on span "2" at bounding box center [244, 157] width 10 height 10
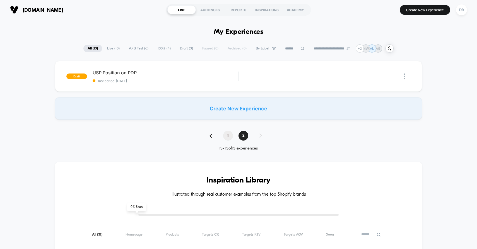
click at [229, 133] on span "1" at bounding box center [228, 136] width 10 height 10
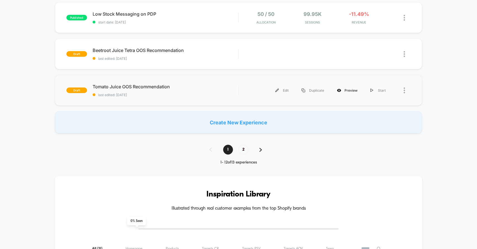
scroll to position [378, 0]
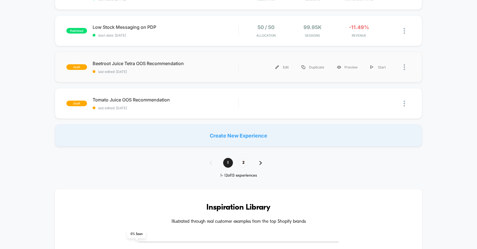
click at [404, 64] on div at bounding box center [401, 67] width 18 height 13
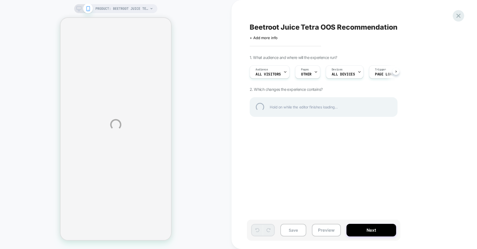
click at [459, 20] on div at bounding box center [458, 15] width 11 height 11
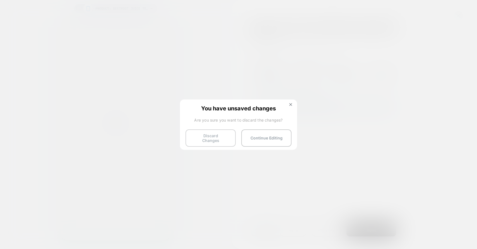
click at [221, 137] on button "Discard Changes" at bounding box center [211, 137] width 50 height 17
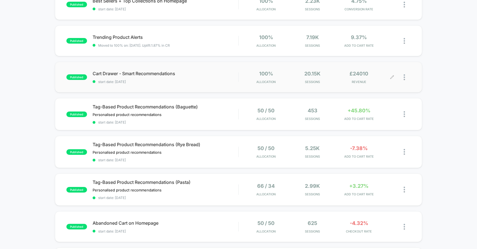
scroll to position [260, 0]
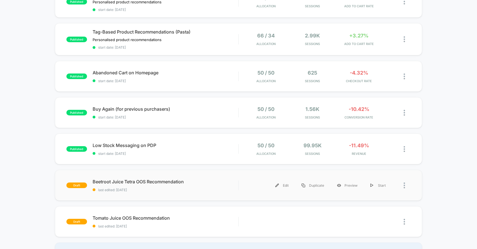
click at [405, 185] on img at bounding box center [404, 185] width 1 height 6
click at [376, 170] on div "Duplicate" at bounding box center [376, 171] width 50 height 13
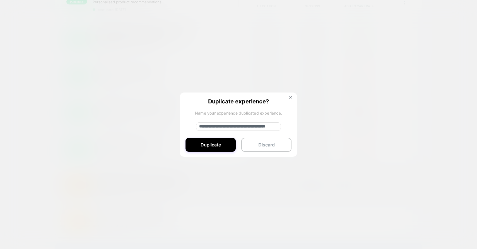
drag, startPoint x: 265, startPoint y: 126, endPoint x: 195, endPoint y: 126, distance: 70.6
click at [195, 126] on div "**********" at bounding box center [238, 124] width 117 height 65
type input "**********"
click at [198, 144] on button "Duplicate" at bounding box center [211, 145] width 50 height 14
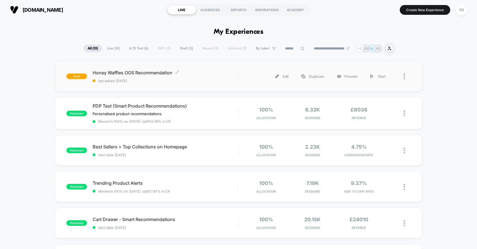
click at [235, 78] on div "Honey Waffles OOS Recommendation Click to edit experience details Click to edit…" at bounding box center [166, 76] width 146 height 13
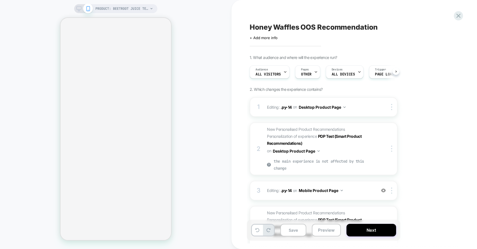
scroll to position [0, 0]
click at [82, 8] on div at bounding box center [83, 8] width 14 height 5
click at [78, 9] on icon at bounding box center [78, 8] width 5 height 5
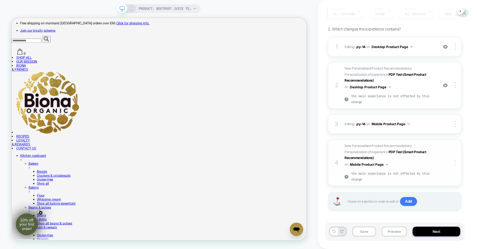
click at [456, 162] on div at bounding box center [456, 162] width 11 height 6
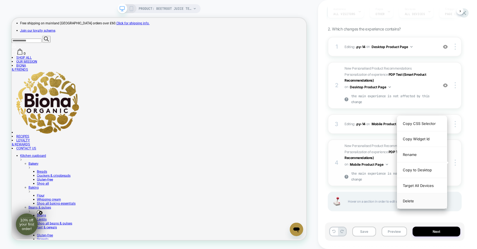
click at [410, 200] on div "Delete" at bounding box center [422, 200] width 50 height 15
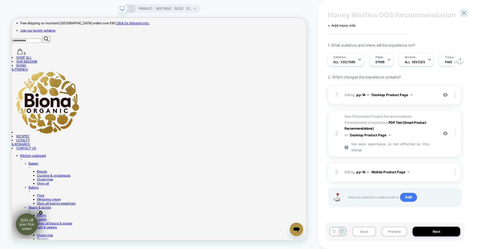
scroll to position [12, 0]
click at [416, 129] on div "New Personalised Product Recommendations Personalization of experience PDP Test…" at bounding box center [390, 123] width 91 height 18
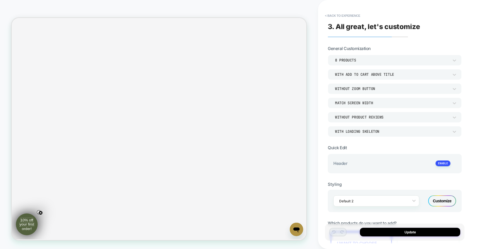
scroll to position [60, 0]
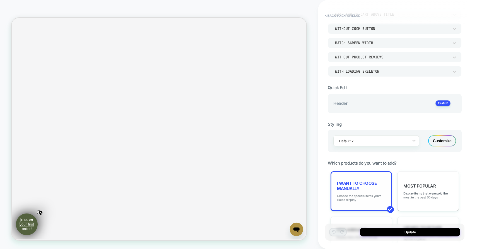
click at [368, 194] on span "Choose the specific items you'd like to display" at bounding box center [361, 198] width 49 height 8
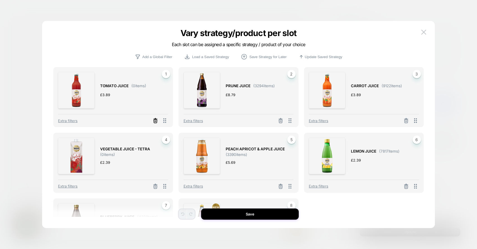
click at [156, 122] on icon at bounding box center [156, 121] width 6 height 6
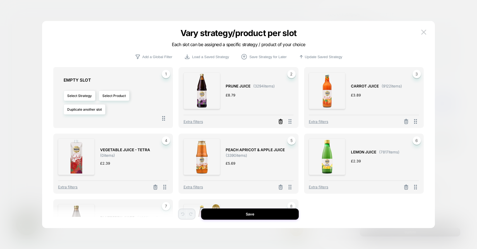
click at [283, 122] on icon at bounding box center [281, 122] width 6 height 6
click at [408, 121] on icon at bounding box center [407, 122] width 6 height 6
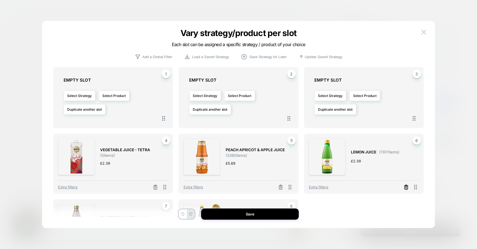
click at [157, 186] on icon at bounding box center [155, 187] width 3 height 3
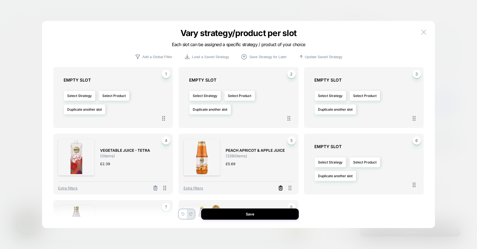
click at [280, 187] on icon at bounding box center [281, 188] width 6 height 6
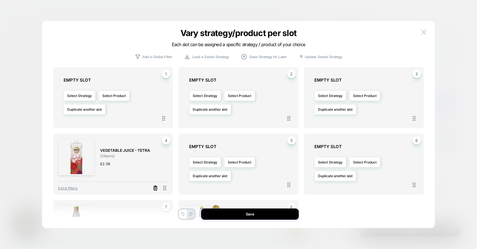
click at [158, 188] on icon at bounding box center [156, 188] width 6 height 6
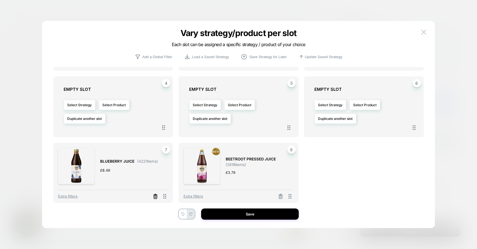
click at [154, 198] on icon at bounding box center [155, 196] width 3 height 3
click at [281, 195] on icon at bounding box center [281, 195] width 1 height 1
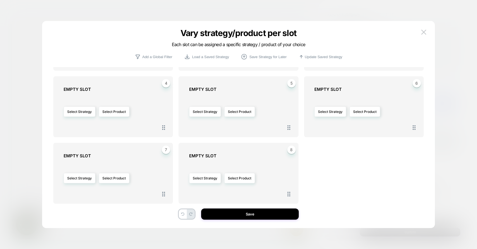
scroll to position [0, 0]
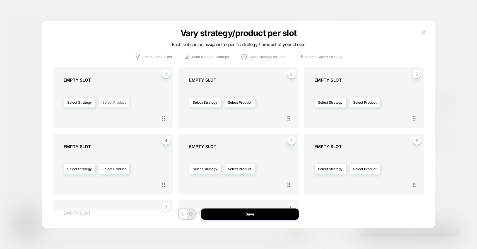
click at [111, 102] on button "Select Product" at bounding box center [114, 102] width 31 height 10
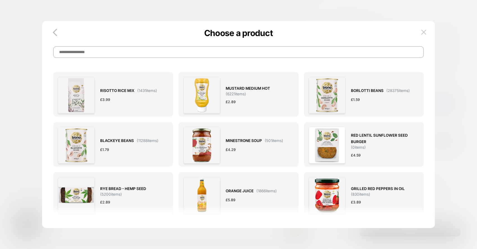
click at [163, 55] on input at bounding box center [238, 51] width 371 height 11
type input "******"
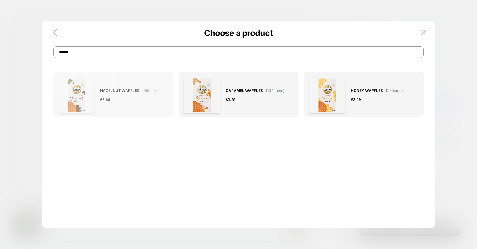
click at [151, 97] on div "£ 3.69" at bounding box center [128, 100] width 57 height 6
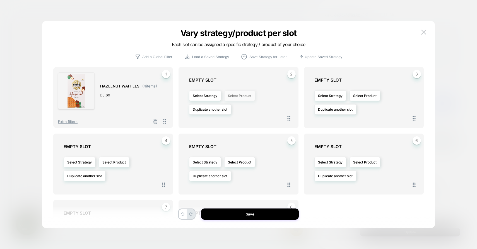
click at [229, 95] on button "Select Product" at bounding box center [239, 95] width 31 height 10
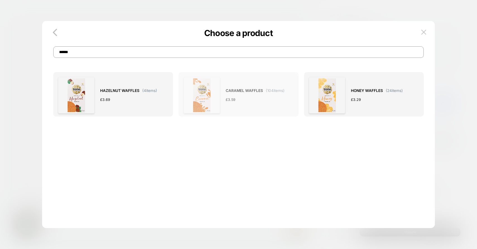
click at [252, 101] on div "£ 3.59" at bounding box center [255, 100] width 59 height 6
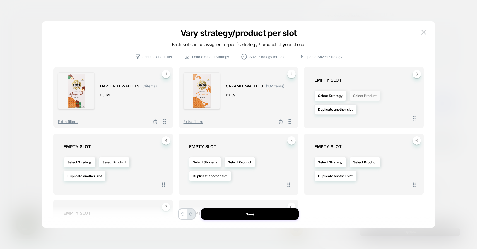
click at [359, 98] on button "Select Product" at bounding box center [365, 95] width 31 height 10
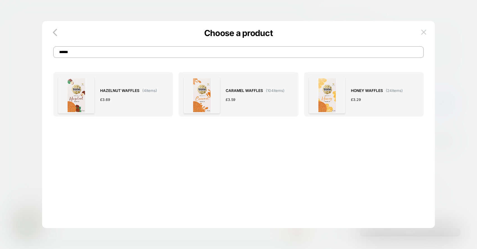
drag, startPoint x: 116, startPoint y: 56, endPoint x: 35, endPoint y: 56, distance: 81.8
drag, startPoint x: 86, startPoint y: 50, endPoint x: 20, endPoint y: 45, distance: 66.9
type input "******"
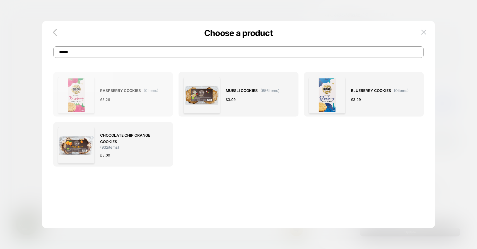
click at [136, 108] on div "RASPBERRY COOKIES ( 0 items) £ 3.29" at bounding box center [129, 95] width 58 height 37
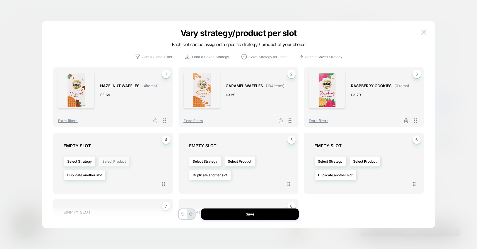
click at [108, 164] on button "Select Product" at bounding box center [114, 161] width 31 height 10
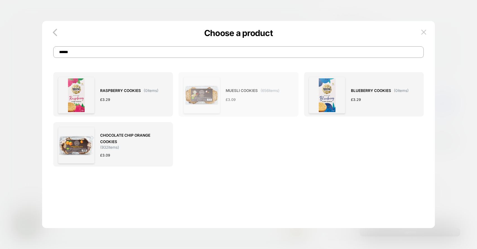
click at [263, 109] on div "MUESLI COOKIES ( 656 items) £ 3.09" at bounding box center [253, 95] width 54 height 37
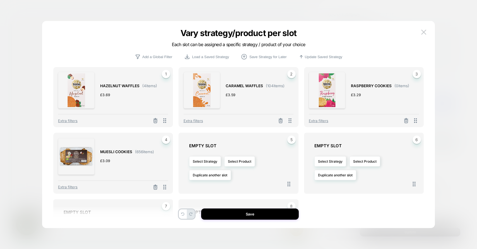
scroll to position [35, 0]
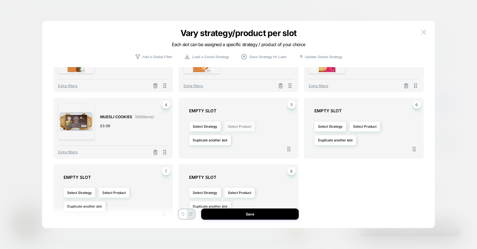
click at [255, 129] on button "Select Product" at bounding box center [239, 126] width 31 height 10
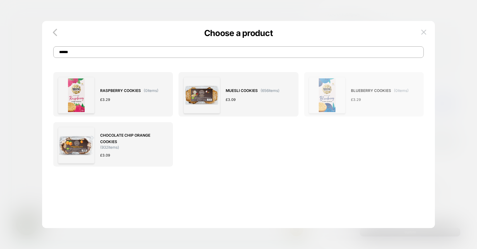
click at [374, 110] on div "BLUEBERRY COOKIES ( 0 items) £ 3.29" at bounding box center [380, 95] width 58 height 37
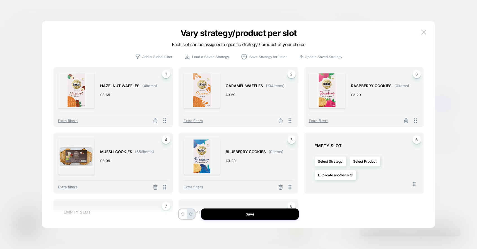
scroll to position [57, 0]
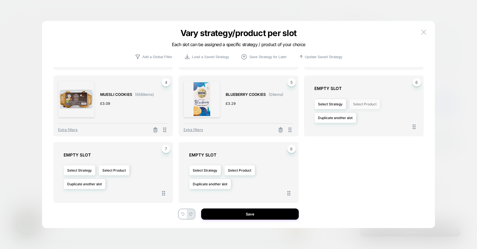
click at [371, 105] on button "Select Product" at bounding box center [365, 104] width 31 height 10
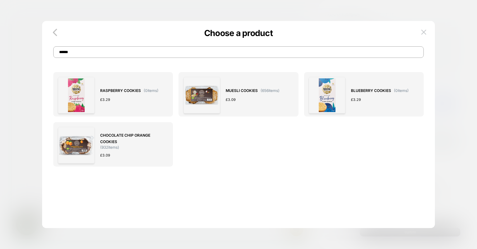
scroll to position [0, 0]
drag, startPoint x: 93, startPoint y: 52, endPoint x: 19, endPoint y: 32, distance: 76.5
type input "*******"
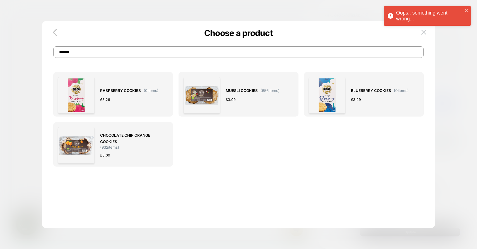
click at [80, 52] on input "*******" at bounding box center [238, 51] width 371 height 11
click at [426, 35] on button at bounding box center [424, 32] width 8 height 8
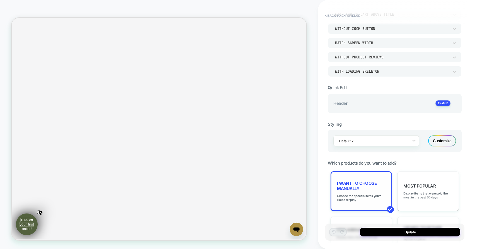
click at [362, 191] on div "I want to choose manually Choose the specific items you'd like to display" at bounding box center [361, 191] width 61 height 40
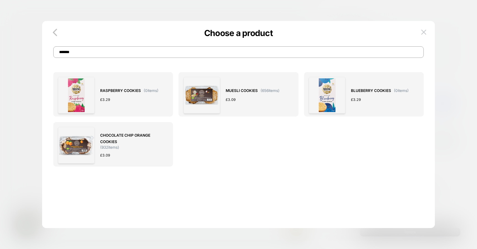
click at [102, 53] on input "*******" at bounding box center [238, 51] width 371 height 11
drag, startPoint x: 97, startPoint y: 56, endPoint x: 39, endPoint y: 44, distance: 59.7
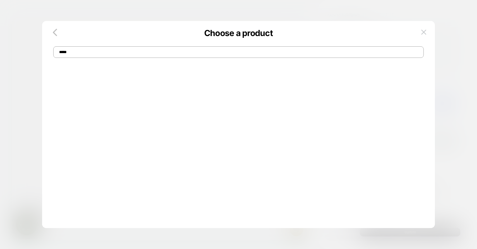
drag, startPoint x: 80, startPoint y: 56, endPoint x: 47, endPoint y: 46, distance: 33.8
click at [47, 46] on div "Choose a product *****" at bounding box center [238, 46] width 393 height 23
type input "*"
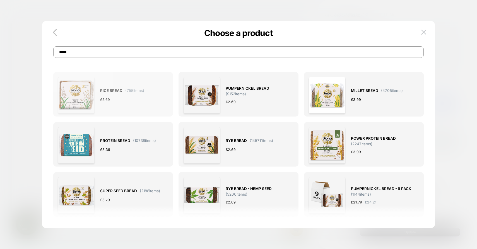
type input "*****"
click at [115, 102] on div "£ 5.69" at bounding box center [122, 100] width 44 height 6
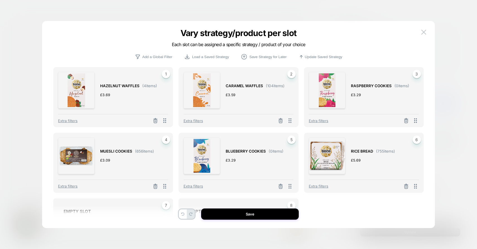
scroll to position [56, 0]
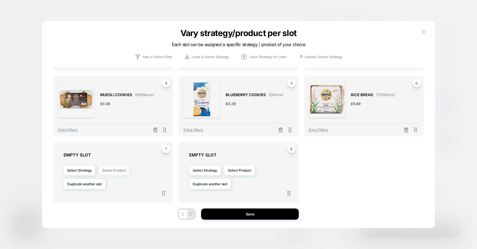
click at [113, 173] on button "Select Product" at bounding box center [114, 170] width 31 height 10
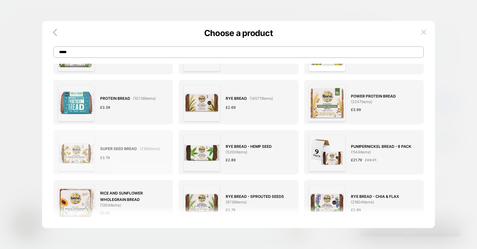
scroll to position [42, 0]
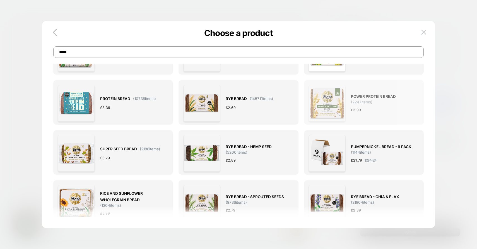
click at [395, 116] on div "POWER PROTEIN BREAD ( 2247 items) £ 3.99" at bounding box center [382, 103] width 63 height 37
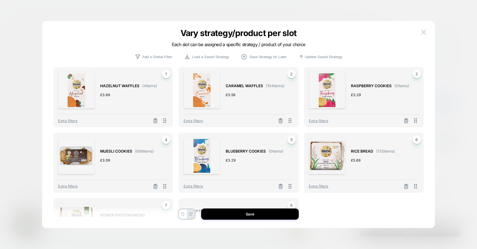
scroll to position [56, 0]
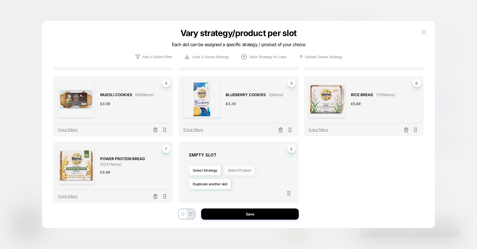
click at [240, 167] on button "Select Product" at bounding box center [239, 170] width 31 height 10
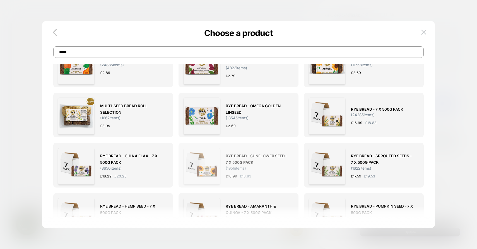
scroll to position [230, 0]
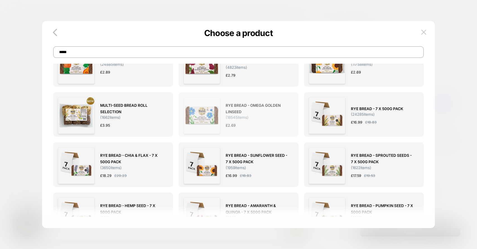
click at [279, 130] on div "RYE BREAD - OMEGA GOLDEN LINSEED ( 18545 items) £ 2.69" at bounding box center [257, 115] width 63 height 37
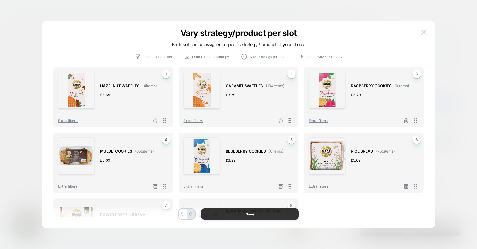
click at [258, 216] on button "Save" at bounding box center [250, 213] width 98 height 11
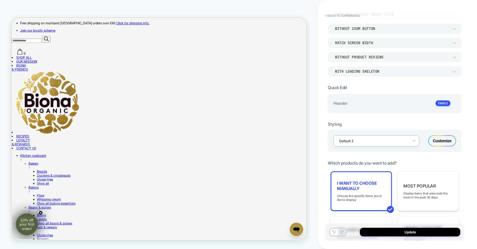
scroll to position [0, 0]
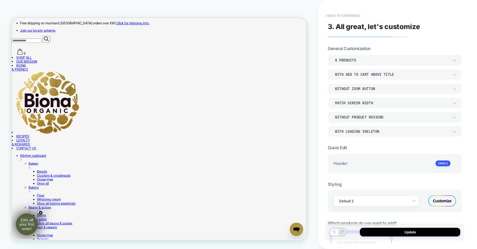
click at [331, 17] on button "< Back to experience" at bounding box center [342, 15] width 41 height 9
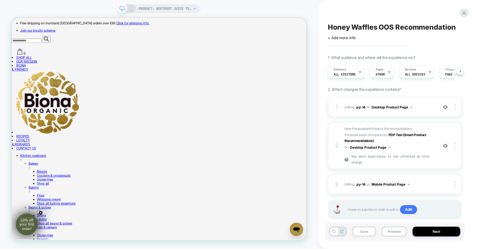
scroll to position [0, 0]
click at [378, 74] on span "OTHER" at bounding box center [380, 74] width 9 height 4
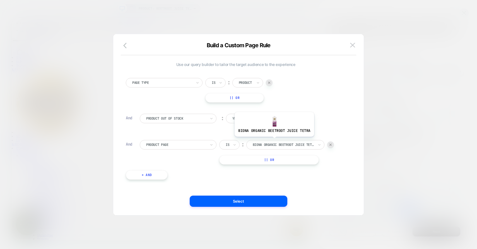
click at [274, 141] on div "biona organic beetroot juice tetra" at bounding box center [285, 144] width 78 height 9
type input "**********"
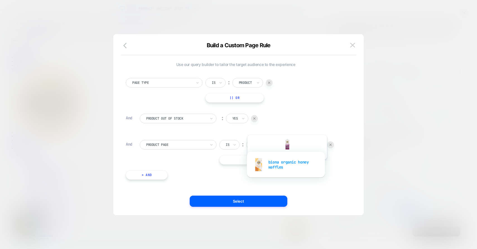
click at [286, 164] on div "biona organic honey waffles" at bounding box center [286, 164] width 73 height 18
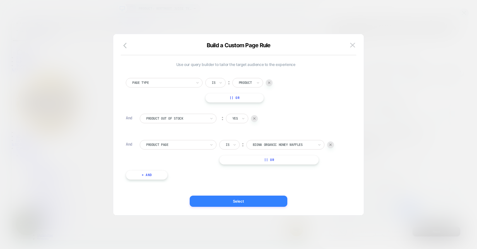
click at [253, 198] on button "Select" at bounding box center [239, 200] width 98 height 11
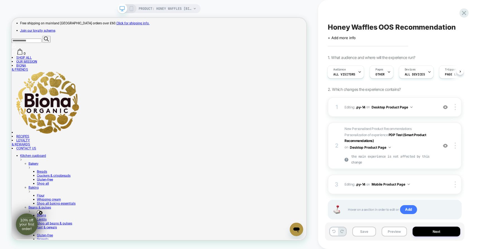
scroll to position [0, 1]
click at [413, 149] on span "New Personalised Product Recommendations Personalization of experience PDP Test…" at bounding box center [390, 146] width 91 height 40
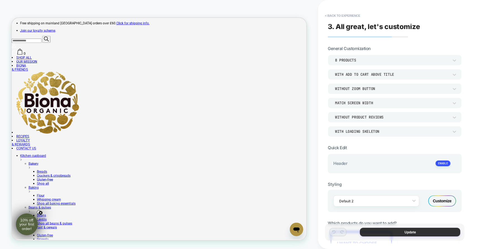
click at [405, 231] on button "Update" at bounding box center [410, 231] width 100 height 9
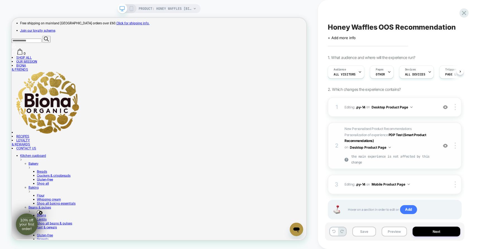
scroll to position [0, 0]
click at [397, 230] on button "Preview" at bounding box center [394, 231] width 25 height 10
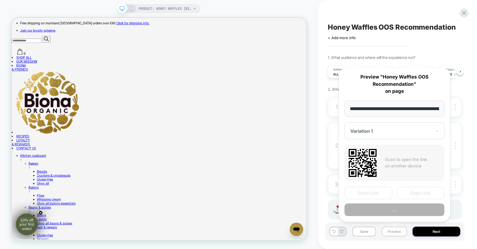
scroll to position [0, 83]
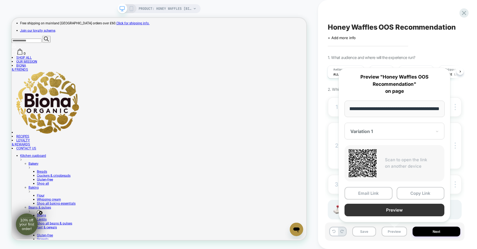
click at [384, 210] on button "Preview" at bounding box center [395, 209] width 100 height 13
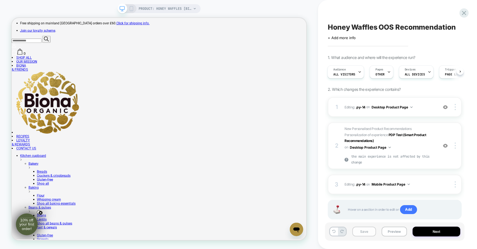
click at [369, 234] on button "Save" at bounding box center [365, 231] width 24 height 10
click at [406, 146] on span "New Personalised Product Recommendations Personalization of experience PDP Test…" at bounding box center [390, 146] width 91 height 40
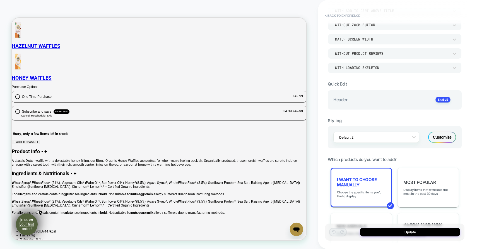
scroll to position [61, 0]
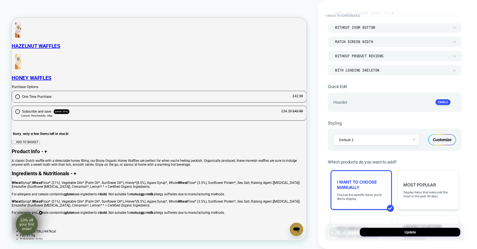
click at [379, 188] on div "I want to choose manually Choose the specific items you'd like to display" at bounding box center [361, 190] width 61 height 40
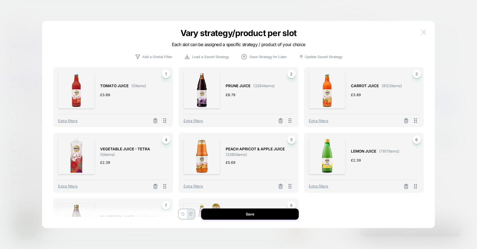
click at [426, 30] on img at bounding box center [424, 32] width 5 height 5
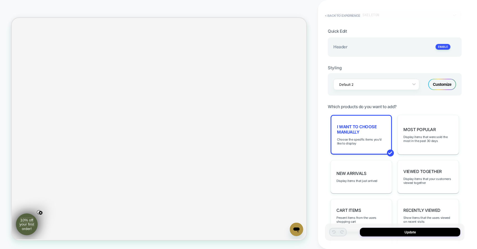
scroll to position [275, 0]
click at [369, 147] on div "I want to choose manually Choose the specific items you'd like to display" at bounding box center [361, 135] width 61 height 40
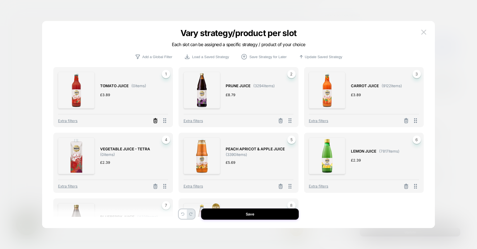
click at [157, 121] on icon at bounding box center [155, 121] width 3 height 3
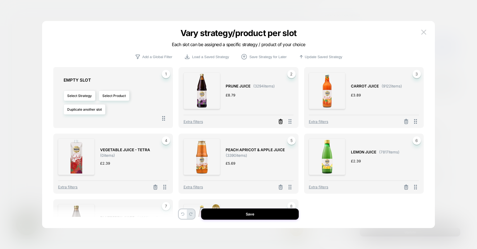
click at [281, 124] on icon at bounding box center [280, 122] width 3 height 3
click at [403, 120] on button at bounding box center [406, 121] width 9 height 7
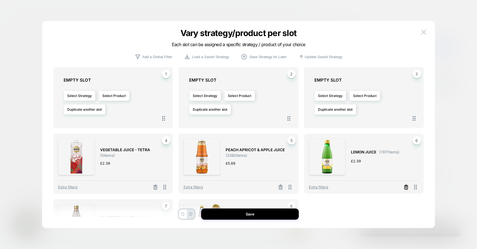
click at [406, 187] on icon at bounding box center [407, 187] width 6 height 6
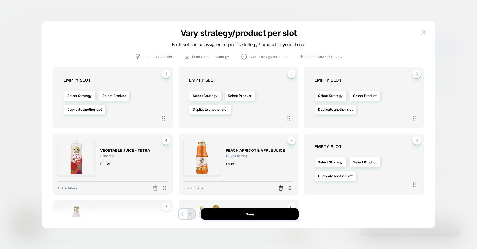
click at [157, 190] on icon at bounding box center [155, 188] width 3 height 3
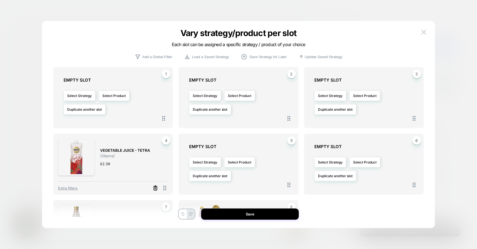
click at [154, 186] on line at bounding box center [156, 186] width 4 height 0
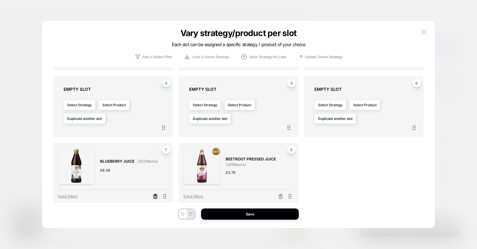
click at [155, 194] on icon at bounding box center [155, 194] width 1 height 1
click at [279, 197] on icon at bounding box center [281, 197] width 6 height 6
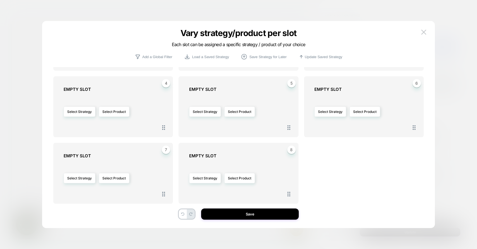
scroll to position [0, 0]
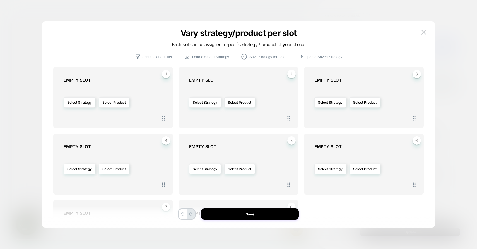
click at [112, 107] on div "Select Strategy Select Product" at bounding box center [116, 102] width 105 height 34
click at [113, 101] on button "Select Product" at bounding box center [114, 102] width 31 height 10
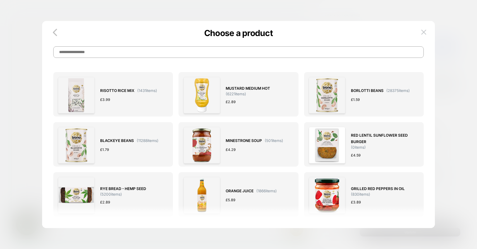
click at [105, 58] on input at bounding box center [238, 51] width 371 height 11
type input "******"
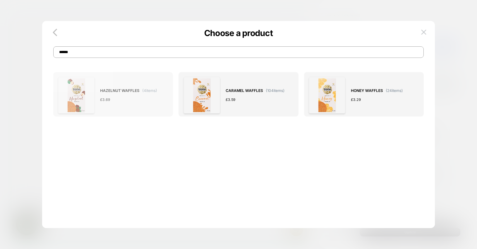
click at [145, 104] on div "HAZELNUT WAFFLES ( 4 items) £ 3.69" at bounding box center [128, 95] width 57 height 37
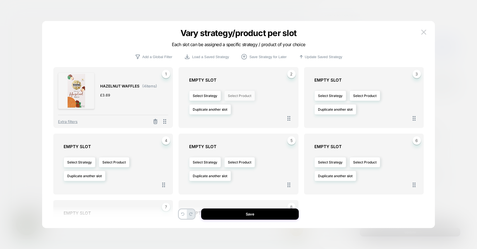
click at [236, 93] on button "Select Product" at bounding box center [239, 95] width 31 height 10
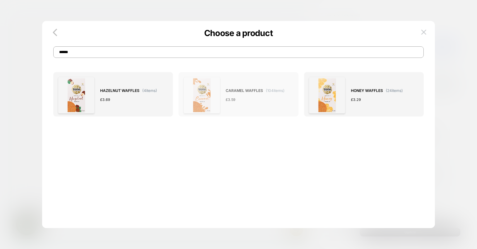
click at [252, 98] on div "£ 3.59" at bounding box center [255, 100] width 59 height 6
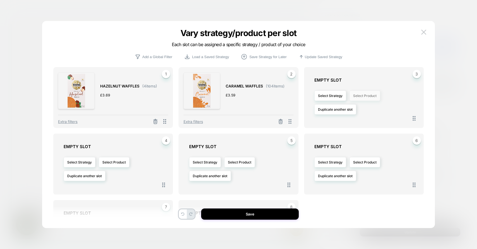
click at [366, 95] on button "Select Product" at bounding box center [365, 95] width 31 height 10
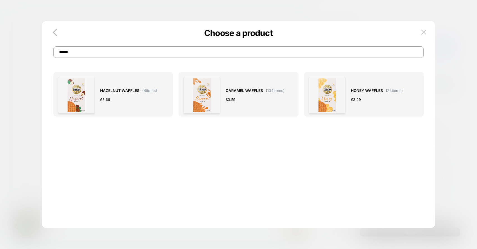
drag, startPoint x: 116, startPoint y: 53, endPoint x: 53, endPoint y: 53, distance: 63.1
click at [53, 53] on div "Choose a product ******" at bounding box center [238, 46] width 393 height 23
type input "******"
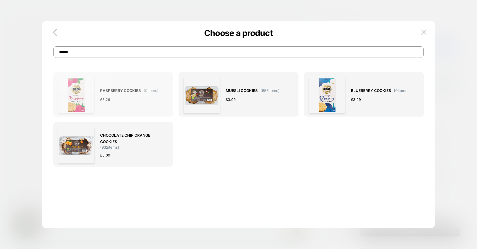
click at [128, 109] on div "RASPBERRY COOKIES ( 0 items) £ 3.29" at bounding box center [129, 95] width 58 height 37
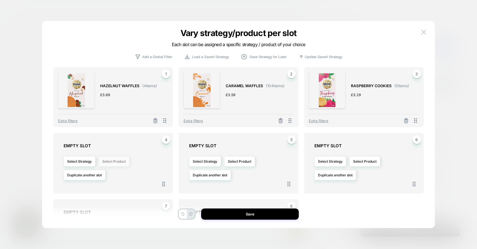
click at [116, 163] on button "Select Product" at bounding box center [114, 161] width 31 height 10
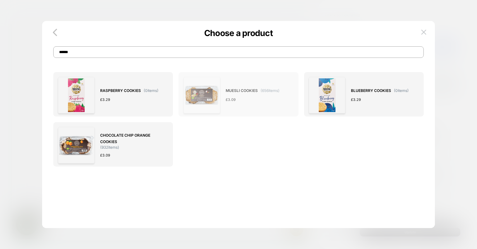
click at [238, 99] on div "£ 3.09" at bounding box center [253, 100] width 54 height 6
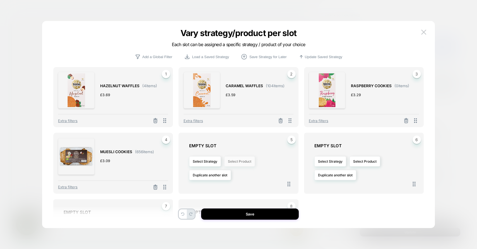
click at [234, 159] on button "Select Product" at bounding box center [239, 161] width 31 height 10
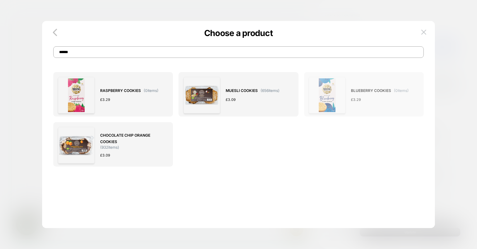
click at [360, 108] on div "BLUEBERRY COOKIES ( 0 items) £ 3.29" at bounding box center [380, 95] width 58 height 37
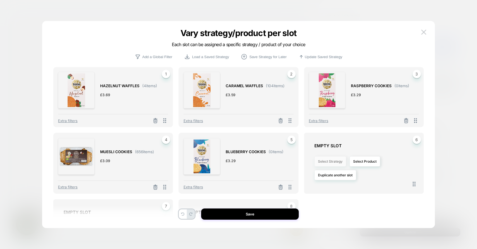
scroll to position [16, 0]
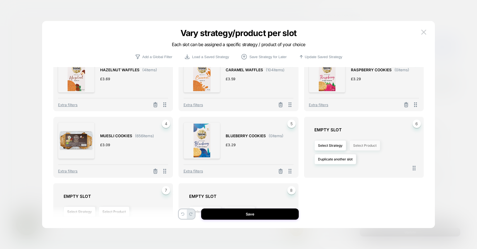
click at [365, 143] on button "Select Product" at bounding box center [365, 145] width 31 height 10
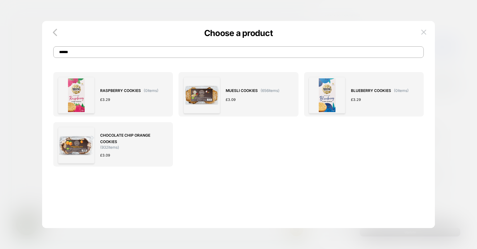
scroll to position [0, 0]
click at [121, 157] on div "£ 3.09" at bounding box center [131, 155] width 63 height 6
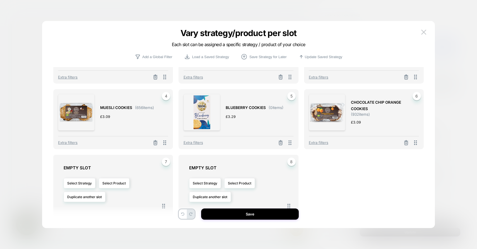
scroll to position [56, 0]
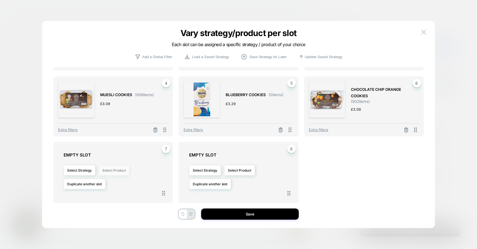
click at [123, 169] on button "Select Product" at bounding box center [114, 170] width 31 height 10
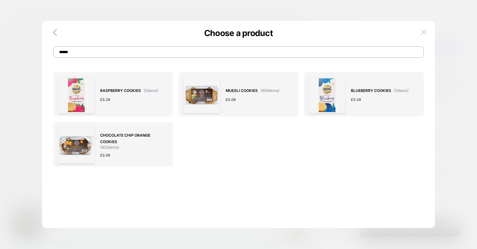
drag, startPoint x: 82, startPoint y: 55, endPoint x: 54, endPoint y: 48, distance: 29.7
click at [54, 48] on input "******" at bounding box center [238, 51] width 371 height 11
type input "*****"
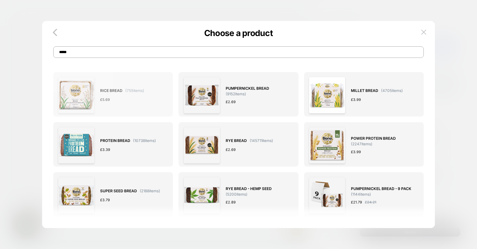
click at [147, 102] on div "RICE BREAD ( 755 items) £ 5.69" at bounding box center [113, 95] width 110 height 37
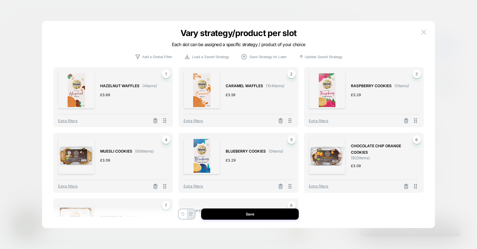
scroll to position [56, 0]
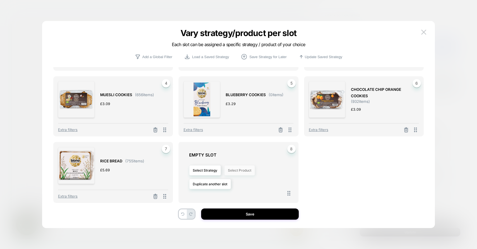
click at [228, 170] on button "Select Product" at bounding box center [239, 170] width 31 height 10
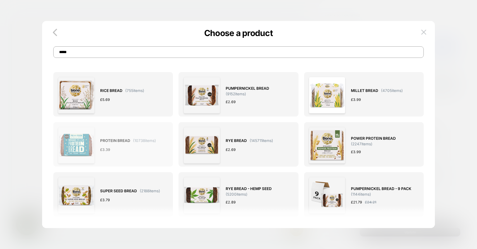
click at [137, 154] on div "PROTEIN BREAD ( 10738 items) £ 3.39" at bounding box center [128, 145] width 56 height 37
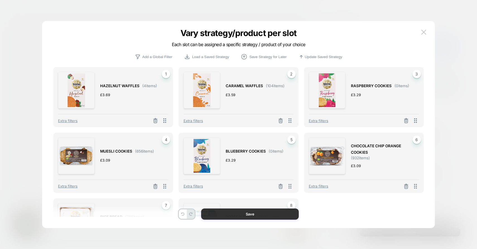
click at [250, 217] on button "Save" at bounding box center [250, 213] width 98 height 11
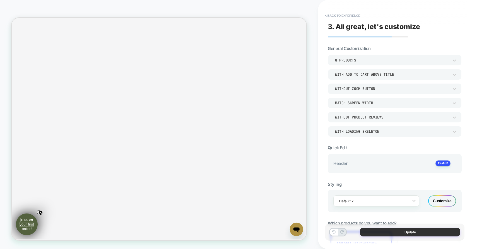
click at [402, 230] on button "Update" at bounding box center [410, 231] width 100 height 9
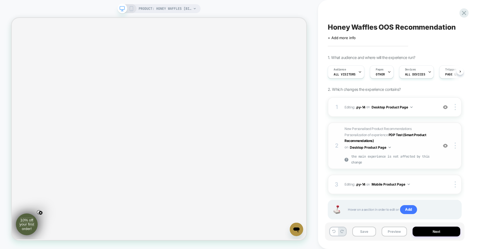
scroll to position [0, 0]
click at [456, 144] on img at bounding box center [455, 145] width 1 height 6
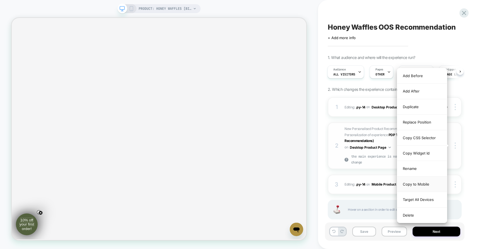
click at [424, 181] on div "Copy to Mobile" at bounding box center [422, 183] width 50 height 15
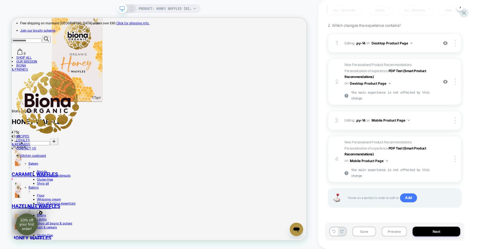
scroll to position [0, 0]
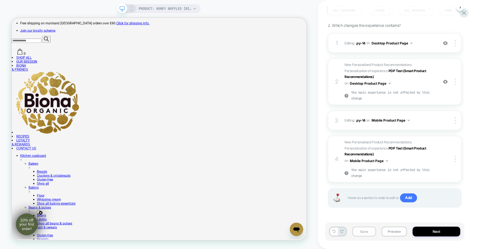
click at [366, 232] on button "Save" at bounding box center [365, 231] width 24 height 10
click at [432, 230] on button "Next" at bounding box center [437, 231] width 48 height 10
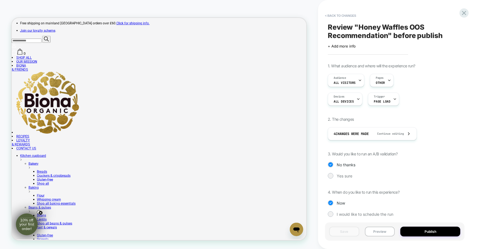
click at [466, 8] on div "Review " Honey Waffles OOS Recommendation " before publish Click to edit experi…" at bounding box center [398, 124] width 140 height 249
click at [465, 11] on icon at bounding box center [465, 13] width 8 height 8
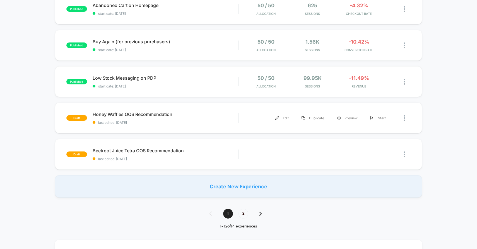
scroll to position [327, 0]
click at [214, 161] on div "draft Beetroot Juice Tetra OOS Recommendation last edited: 02/09/2025 Edit Dupl…" at bounding box center [239, 154] width 368 height 31
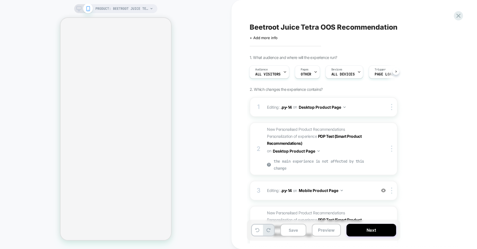
scroll to position [0, 1]
click at [78, 9] on icon at bounding box center [78, 8] width 5 height 5
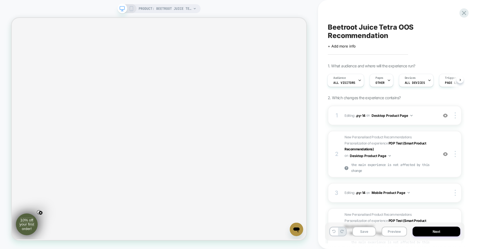
scroll to position [294, 0]
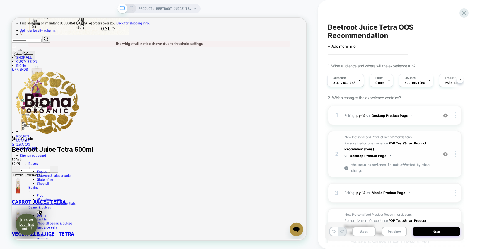
click at [408, 153] on span "New Personalised Product Recommendations Personalization of experience PDP Test…" at bounding box center [390, 154] width 91 height 40
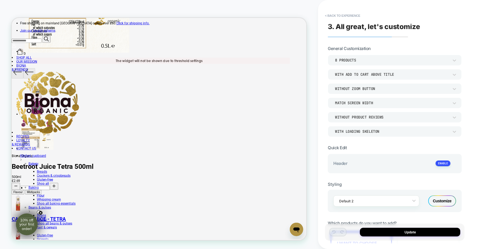
scroll to position [74, 0]
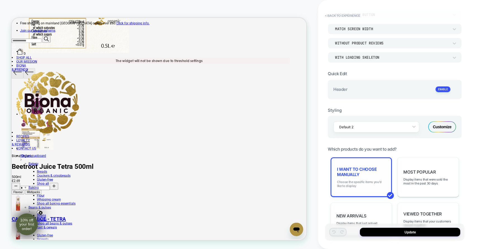
click at [362, 180] on span "Choose the specific items you'd like to display" at bounding box center [361, 184] width 49 height 8
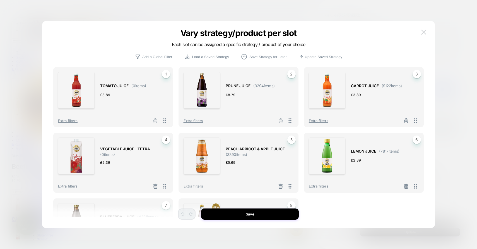
click at [425, 30] on img at bounding box center [424, 32] width 5 height 5
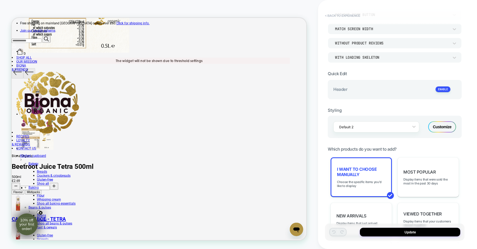
click at [349, 15] on button "< Back to experience" at bounding box center [342, 15] width 41 height 9
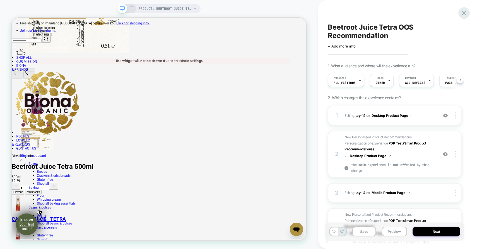
scroll to position [0, 0]
click at [469, 14] on div at bounding box center [464, 12] width 11 height 11
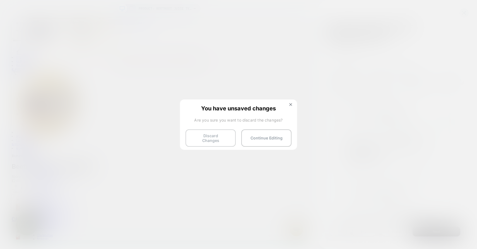
click at [210, 140] on button "Discard Changes" at bounding box center [211, 137] width 50 height 17
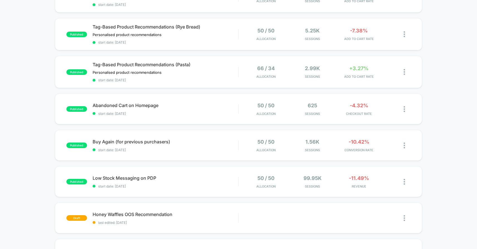
scroll to position [302, 0]
